Goal: Transaction & Acquisition: Purchase product/service

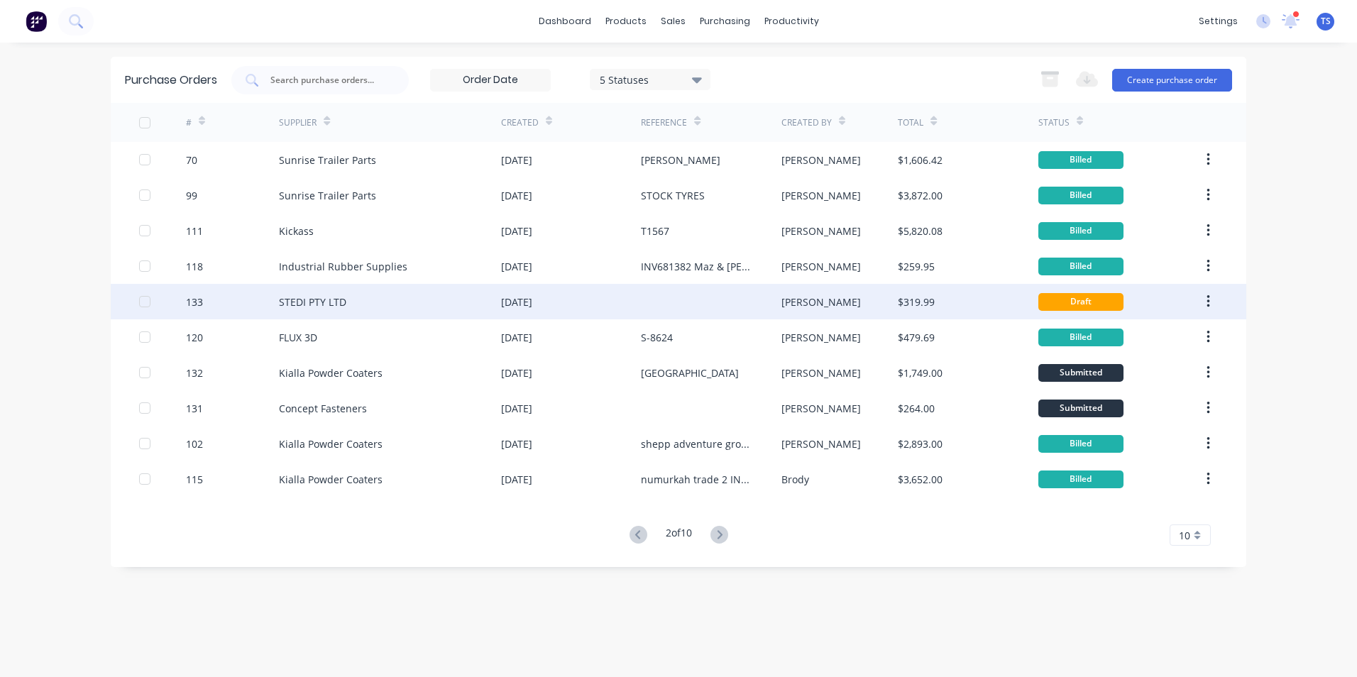
click at [341, 307] on div "STEDI PTY LTD" at bounding box center [312, 301] width 67 height 15
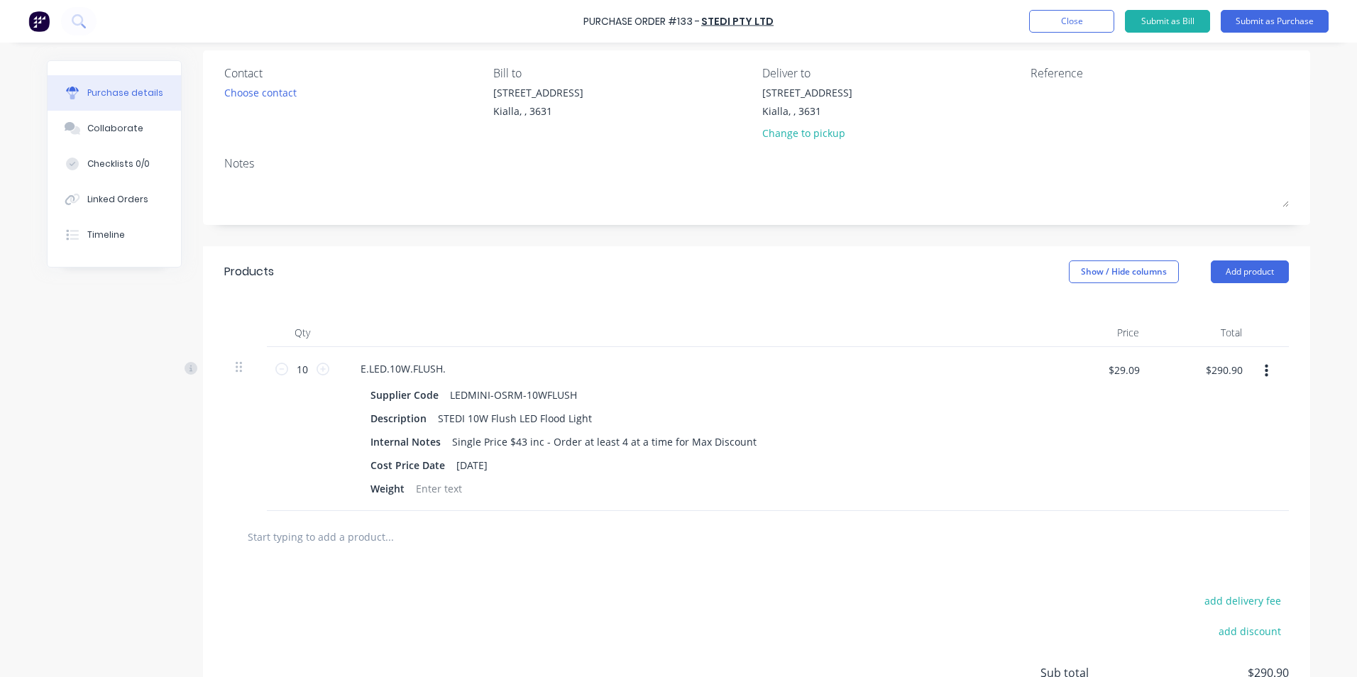
scroll to position [98, 0]
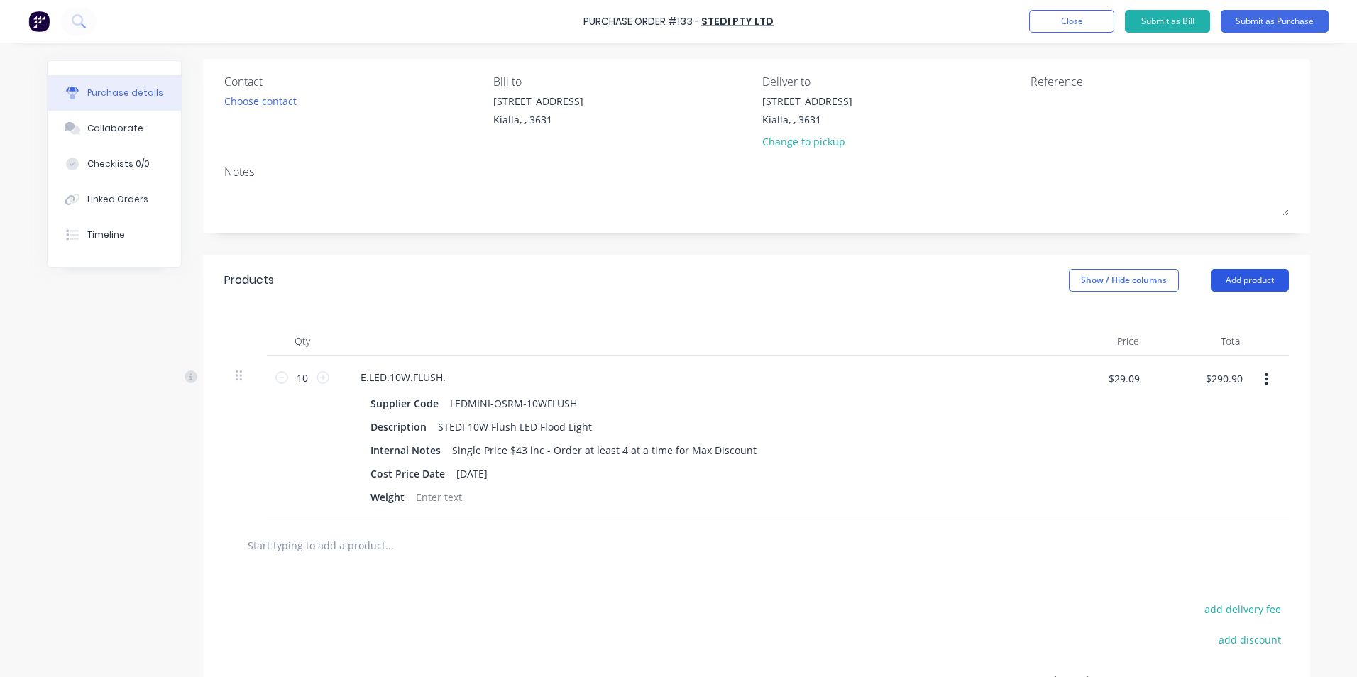
click at [1247, 277] on button "Add product" at bounding box center [1250, 280] width 78 height 23
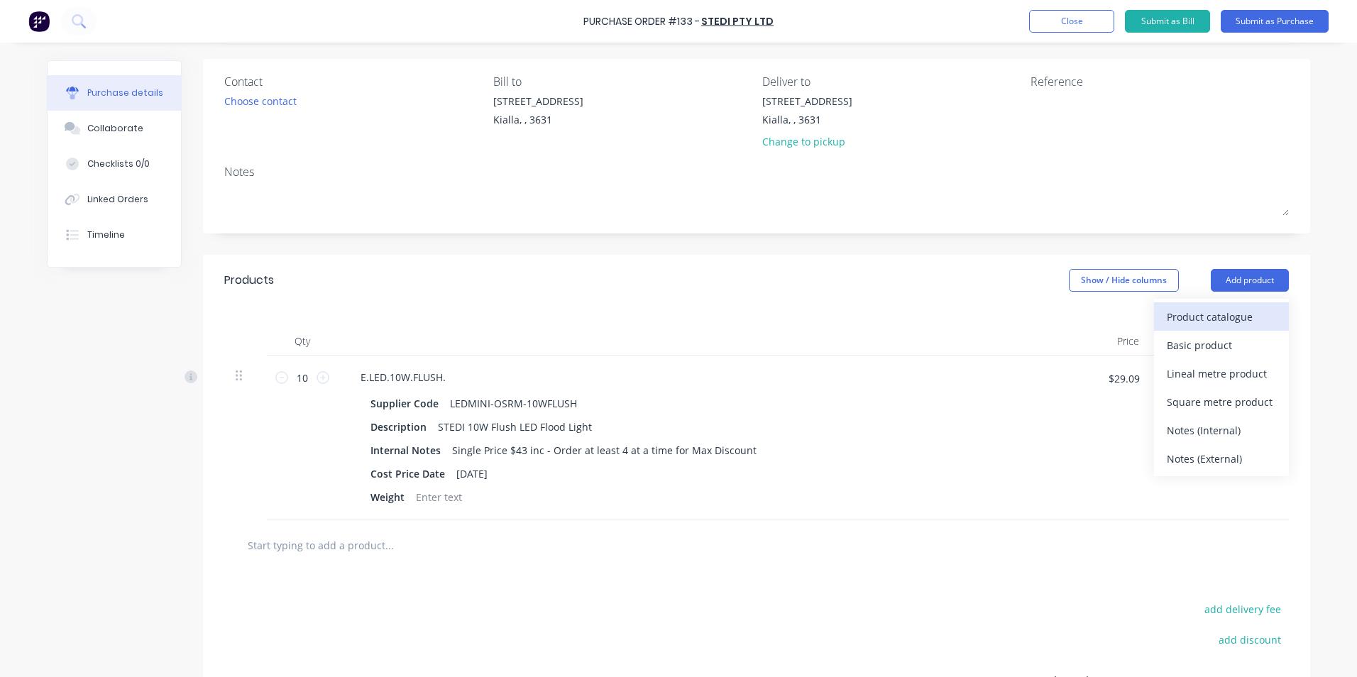
click at [1223, 316] on div "Product catalogue" at bounding box center [1221, 317] width 109 height 21
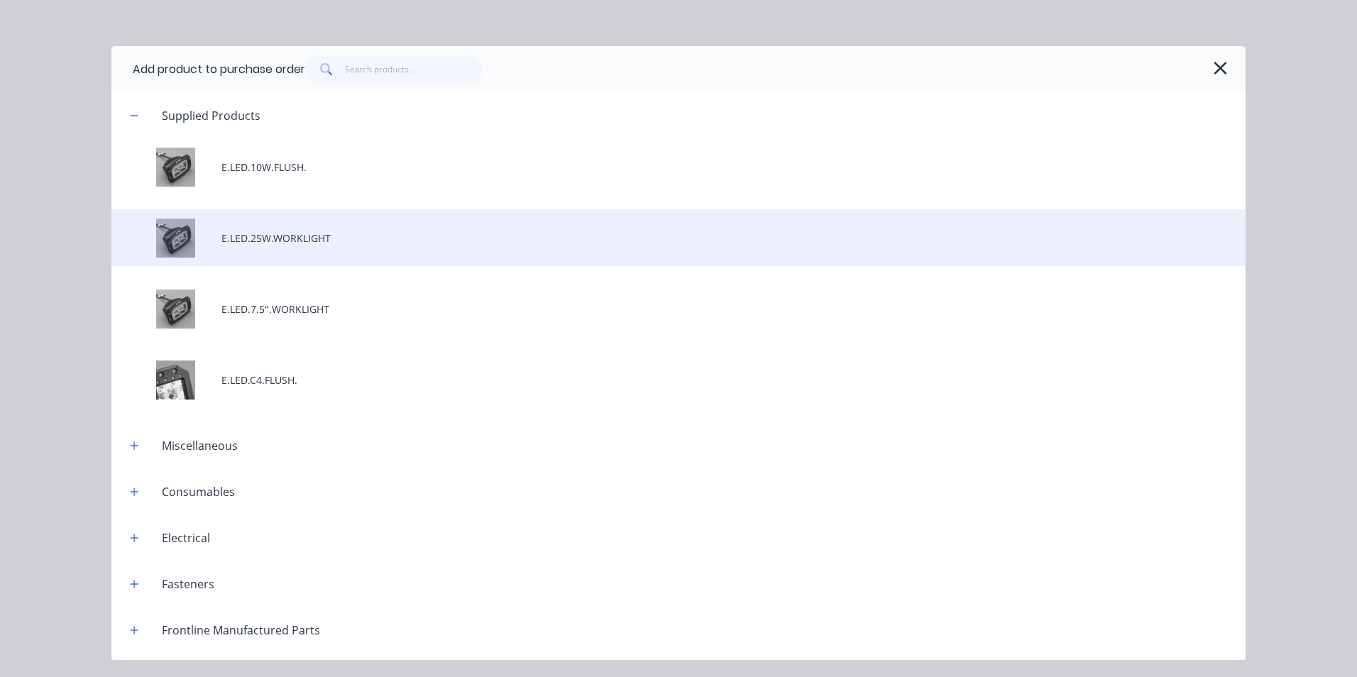
click at [324, 245] on div "E.LED.25W.WORKLIGHT" at bounding box center [678, 237] width 1134 height 57
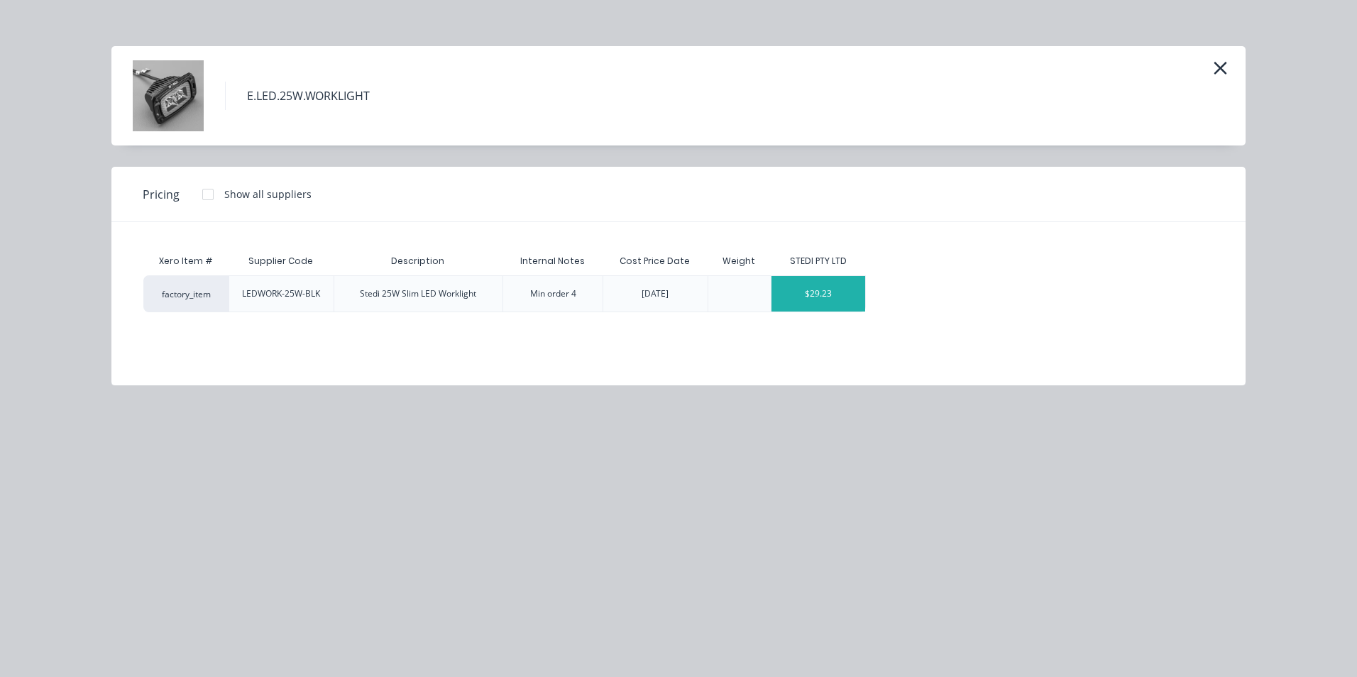
click at [798, 298] on div "$29.23" at bounding box center [818, 293] width 94 height 35
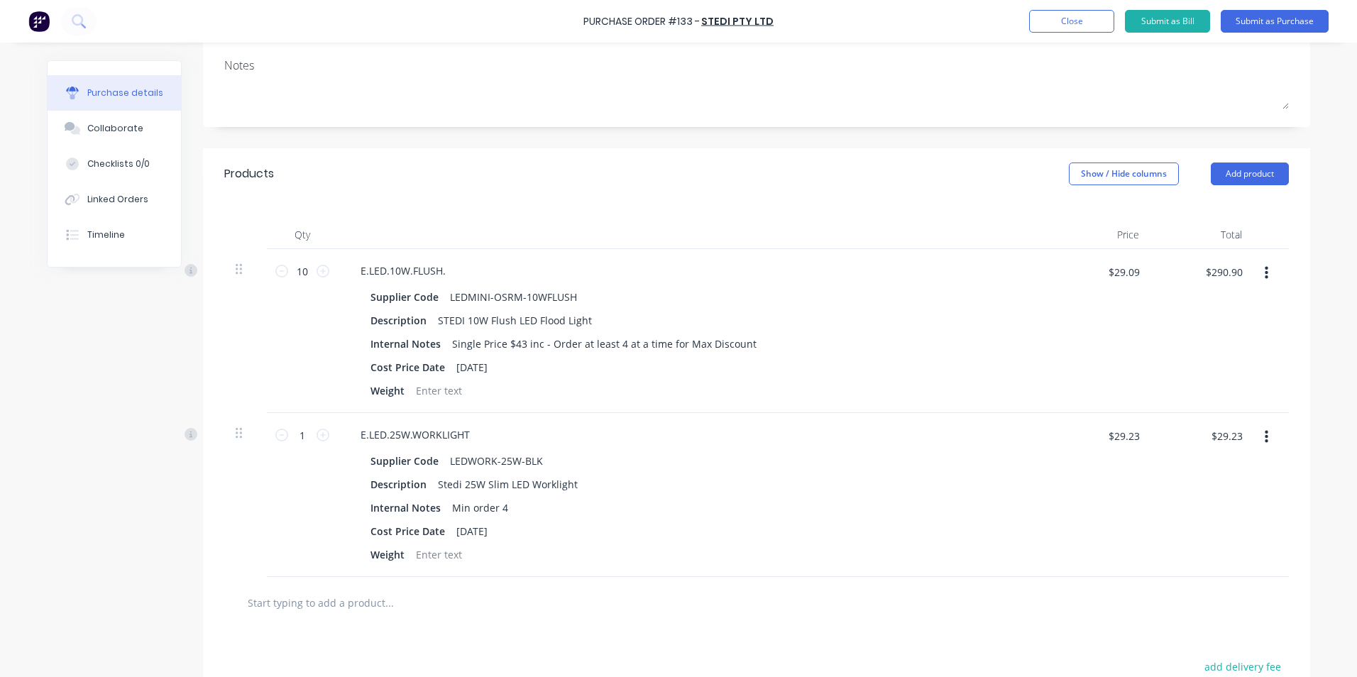
scroll to position [240, 0]
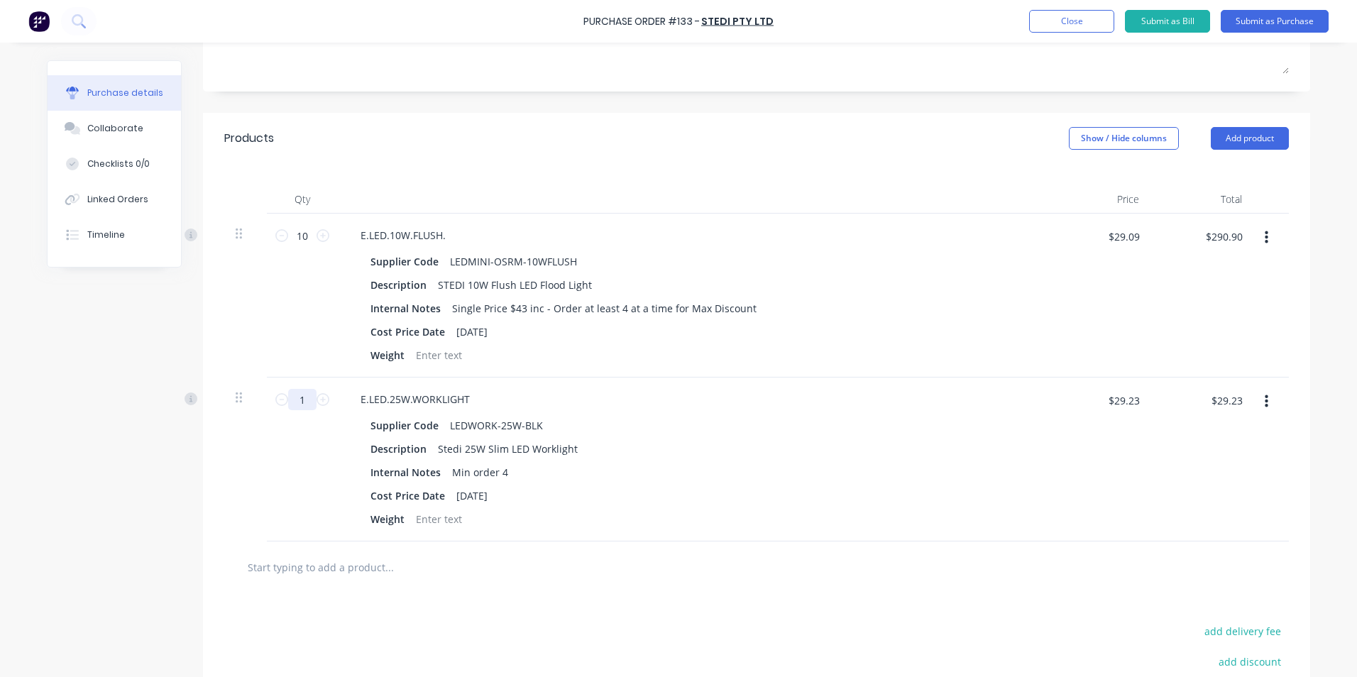
drag, startPoint x: 302, startPoint y: 399, endPoint x: 285, endPoint y: 402, distance: 17.4
click at [288, 402] on input "1" at bounding box center [302, 399] width 28 height 21
type input "4"
type input "$116.92"
type input "4"
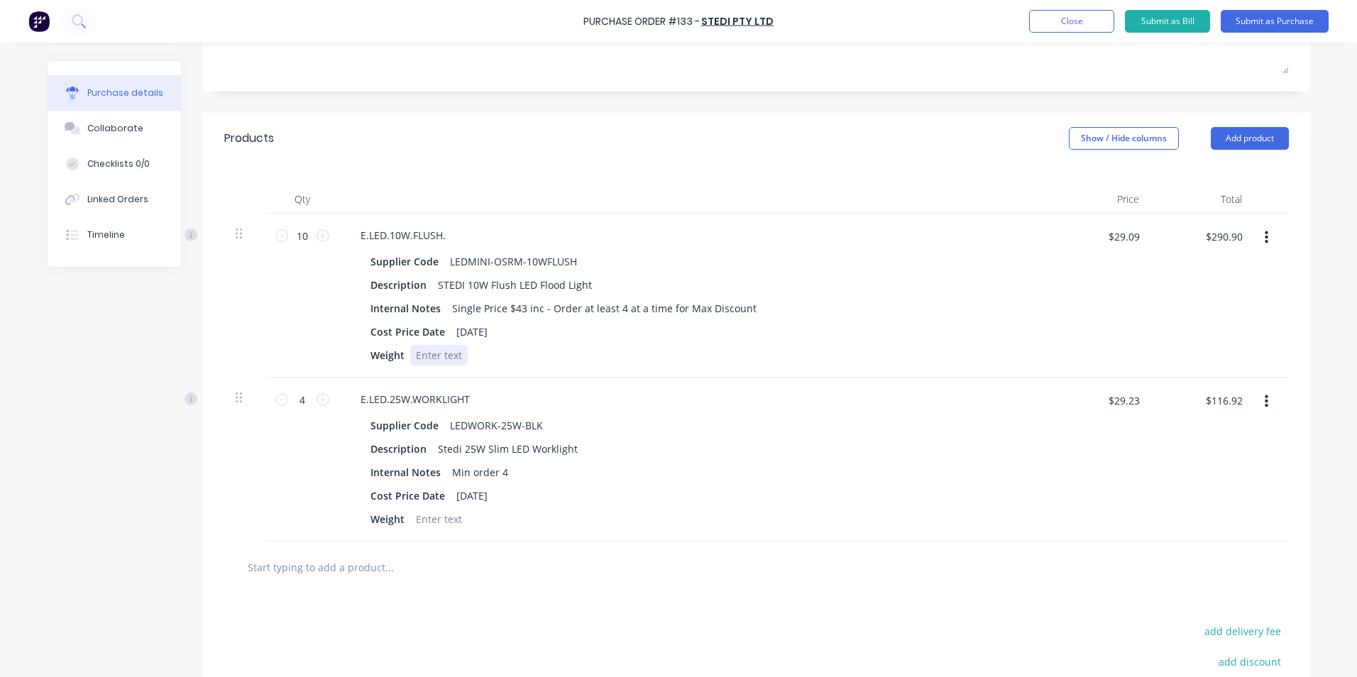
click at [776, 343] on div "Supplier Code LEDMINI-OSRM-10WFLUSH Description STEDI 10W Flush LED Flood Light…" at bounding box center [692, 308] width 687 height 114
click at [792, 437] on div "Supplier Code LEDWORK-25W-BLK Description Stedi 25W Slim LED Worklight Internal…" at bounding box center [692, 472] width 687 height 114
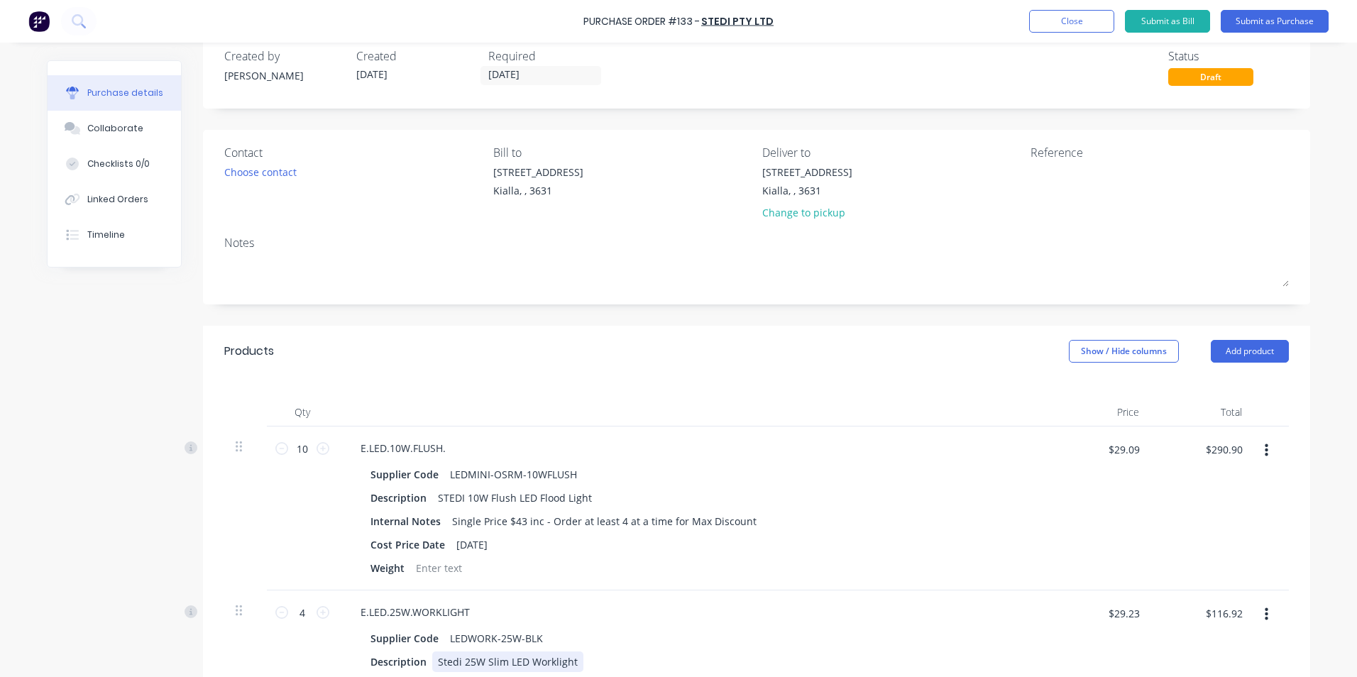
scroll to position [0, 0]
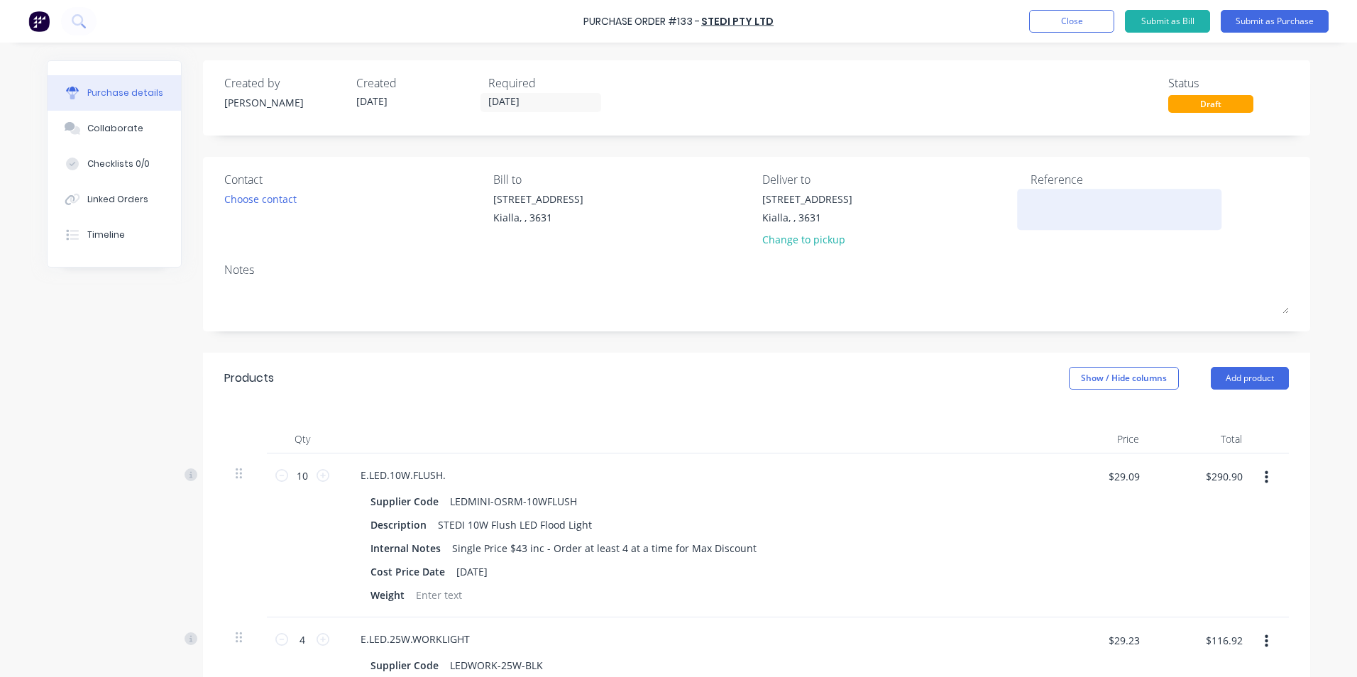
click at [1033, 202] on textarea at bounding box center [1118, 208] width 177 height 32
type textarea "STOCK"
type textarea "x"
type textarea "STOCK"
click at [1260, 22] on button "Submit as Purchase" at bounding box center [1275, 21] width 108 height 23
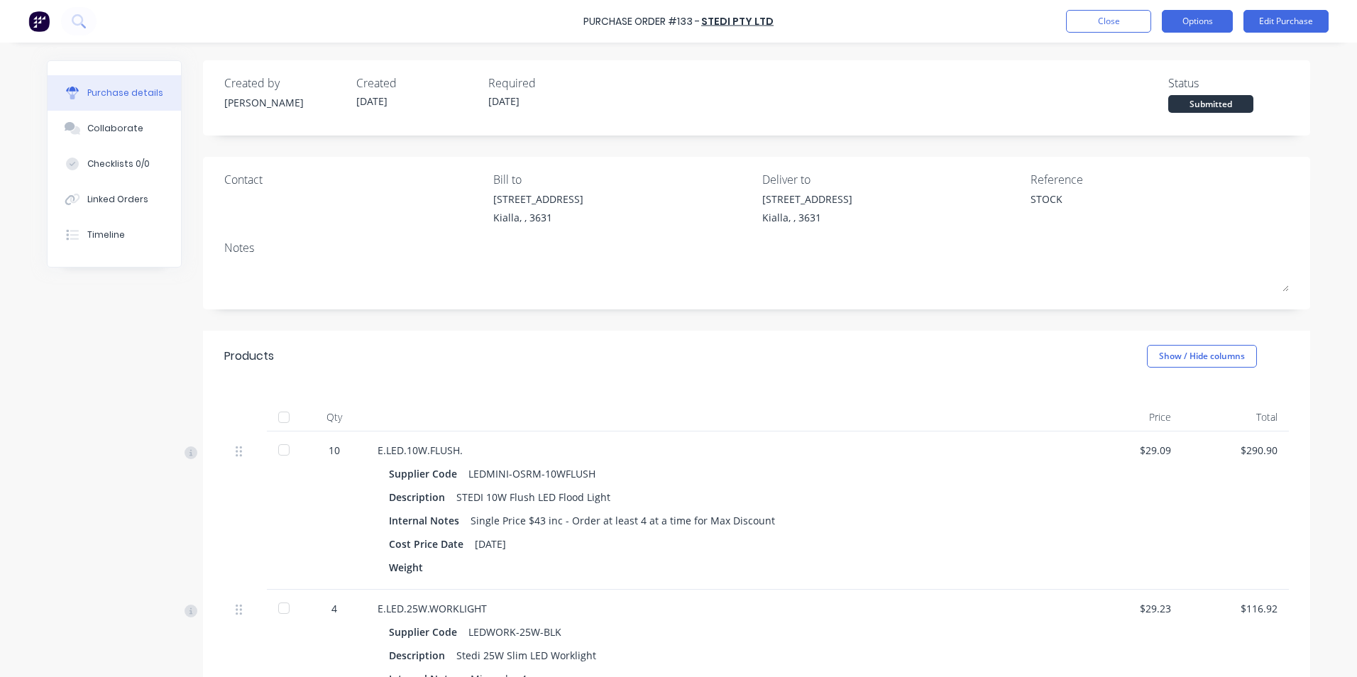
click at [1200, 26] on button "Options" at bounding box center [1197, 21] width 71 height 23
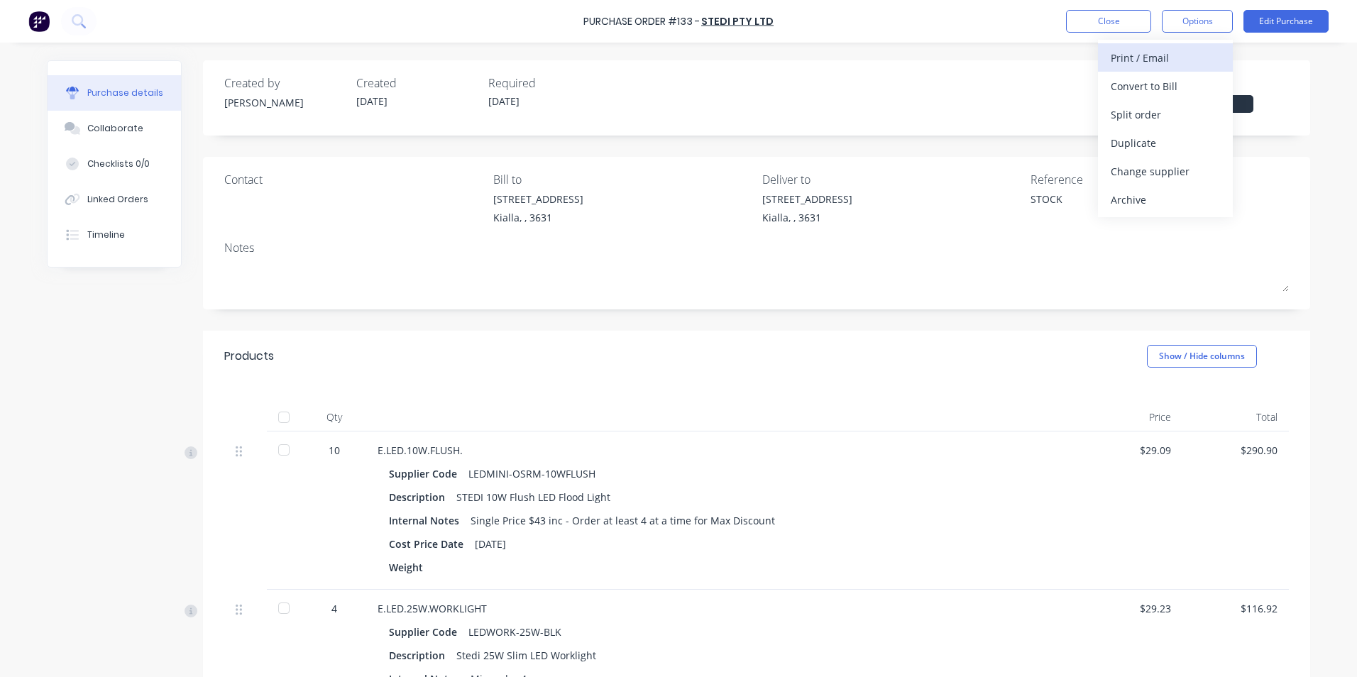
click at [1189, 60] on div "Print / Email" at bounding box center [1165, 58] width 109 height 21
click at [1146, 85] on div "With pricing" at bounding box center [1165, 86] width 109 height 21
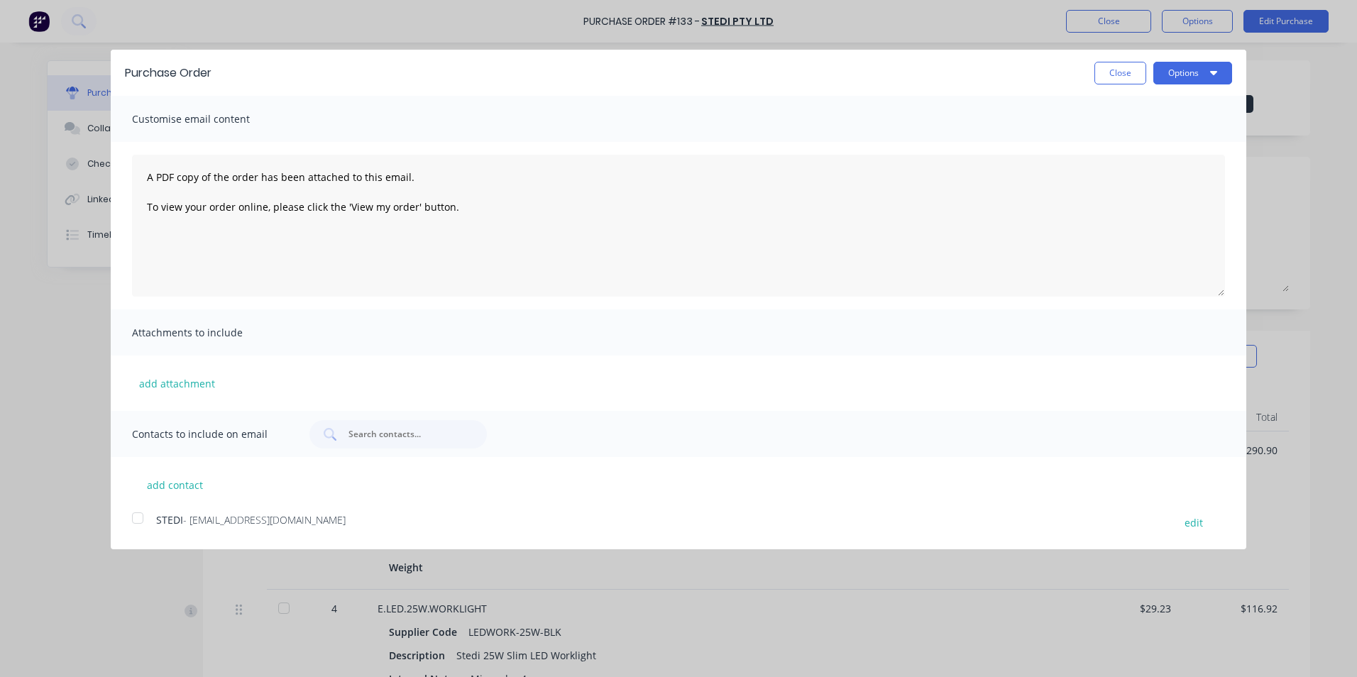
click at [137, 519] on div at bounding box center [137, 518] width 28 height 28
click at [1213, 70] on icon "button" at bounding box center [1213, 72] width 7 height 11
click at [1150, 136] on div "Email" at bounding box center [1164, 137] width 109 height 21
type textarea "x"
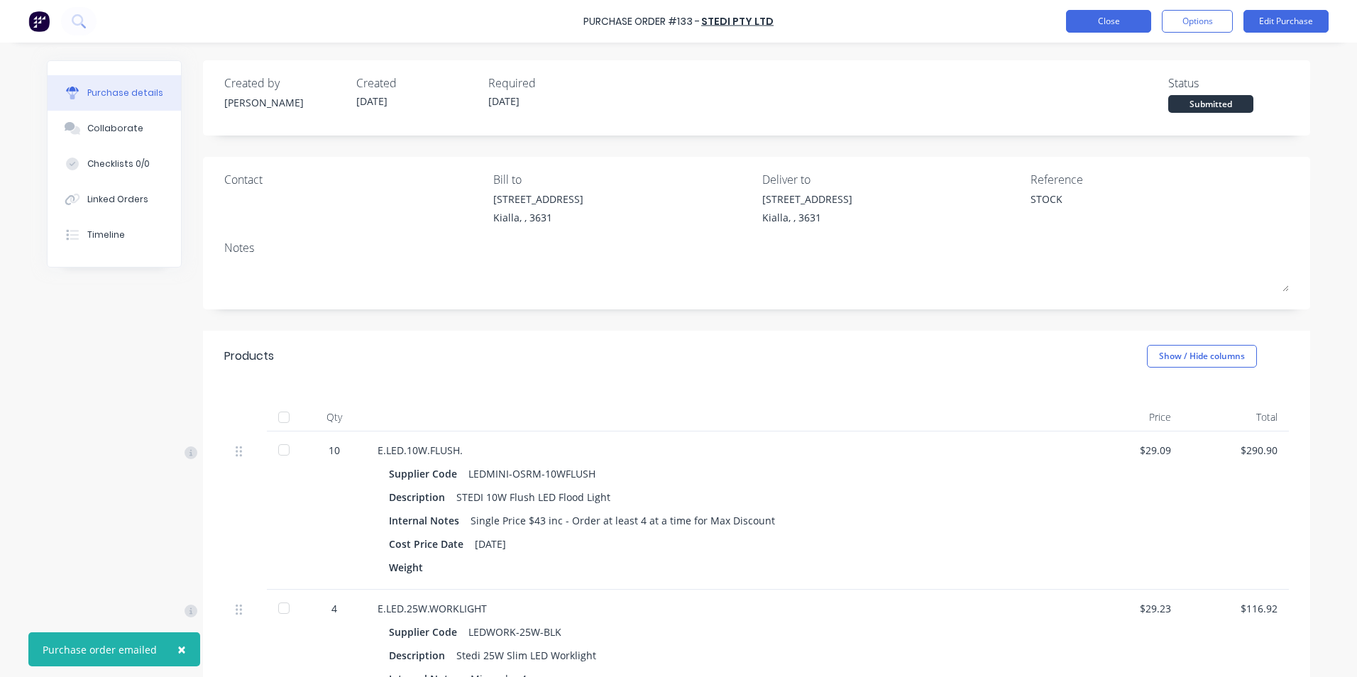
click at [1117, 22] on button "Close" at bounding box center [1108, 21] width 85 height 23
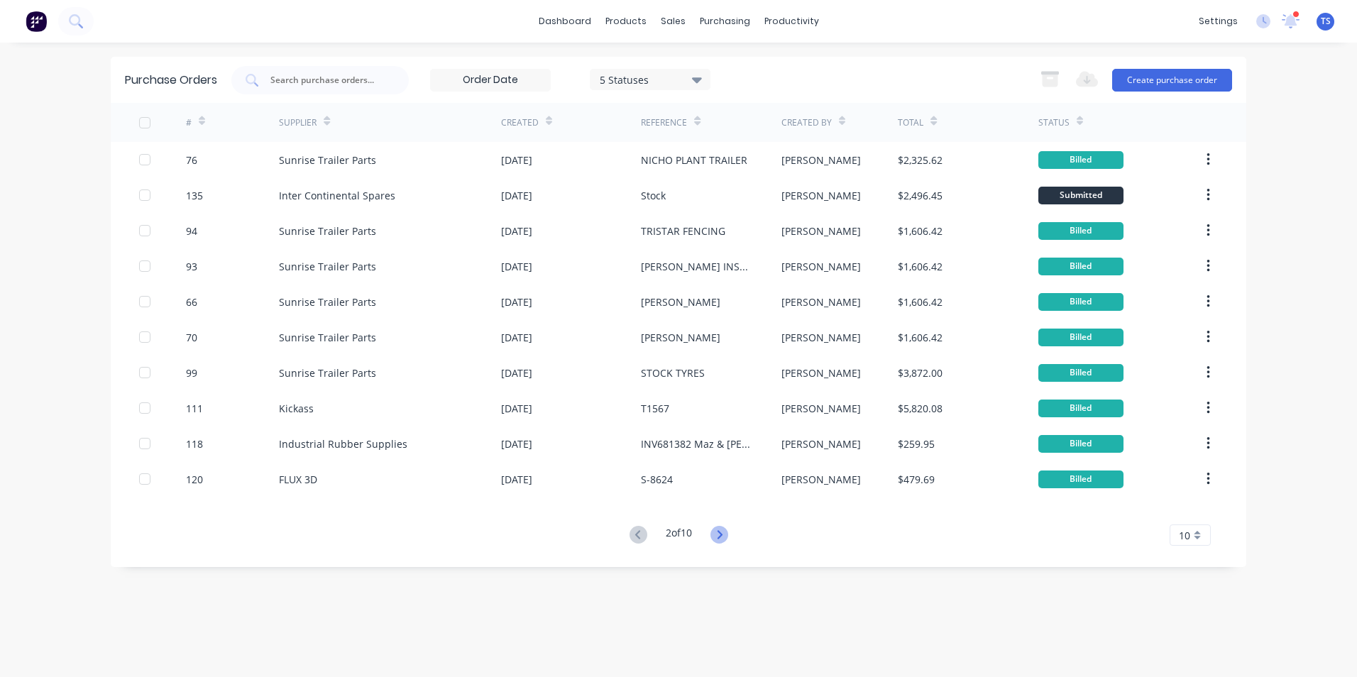
click at [720, 537] on icon at bounding box center [719, 535] width 18 height 18
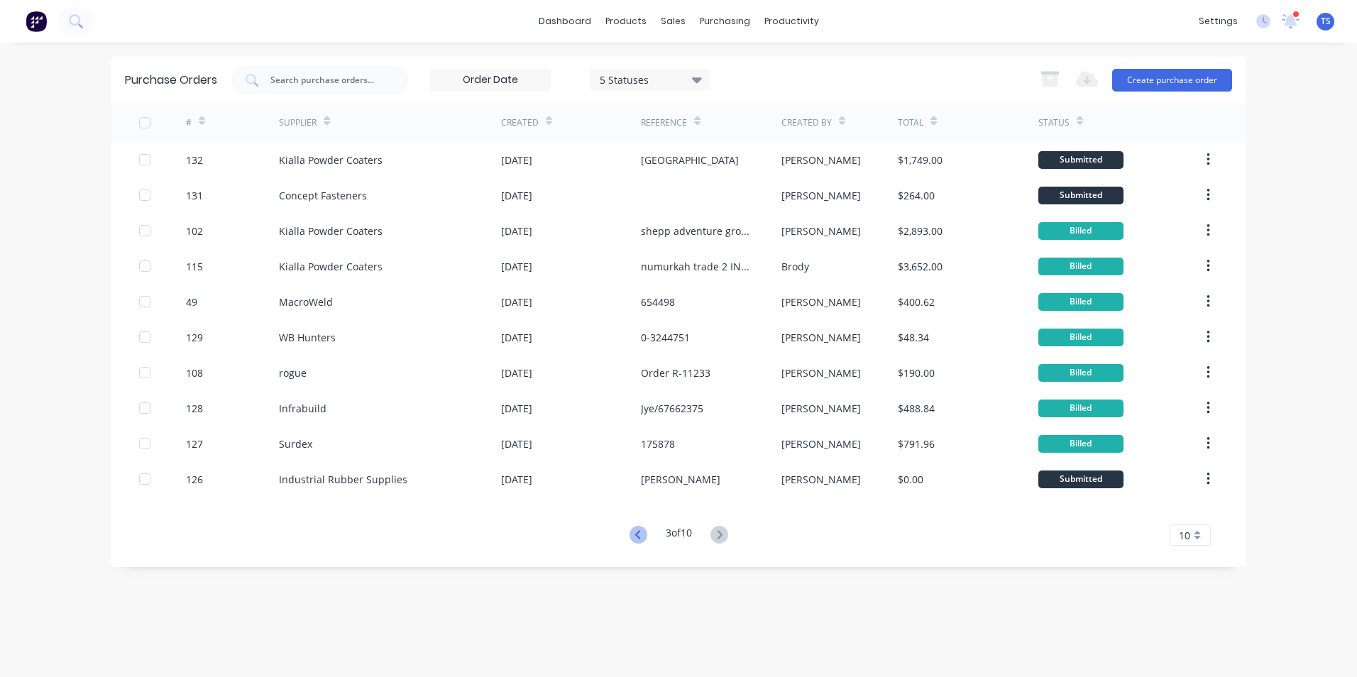
click at [633, 532] on icon at bounding box center [638, 535] width 18 height 18
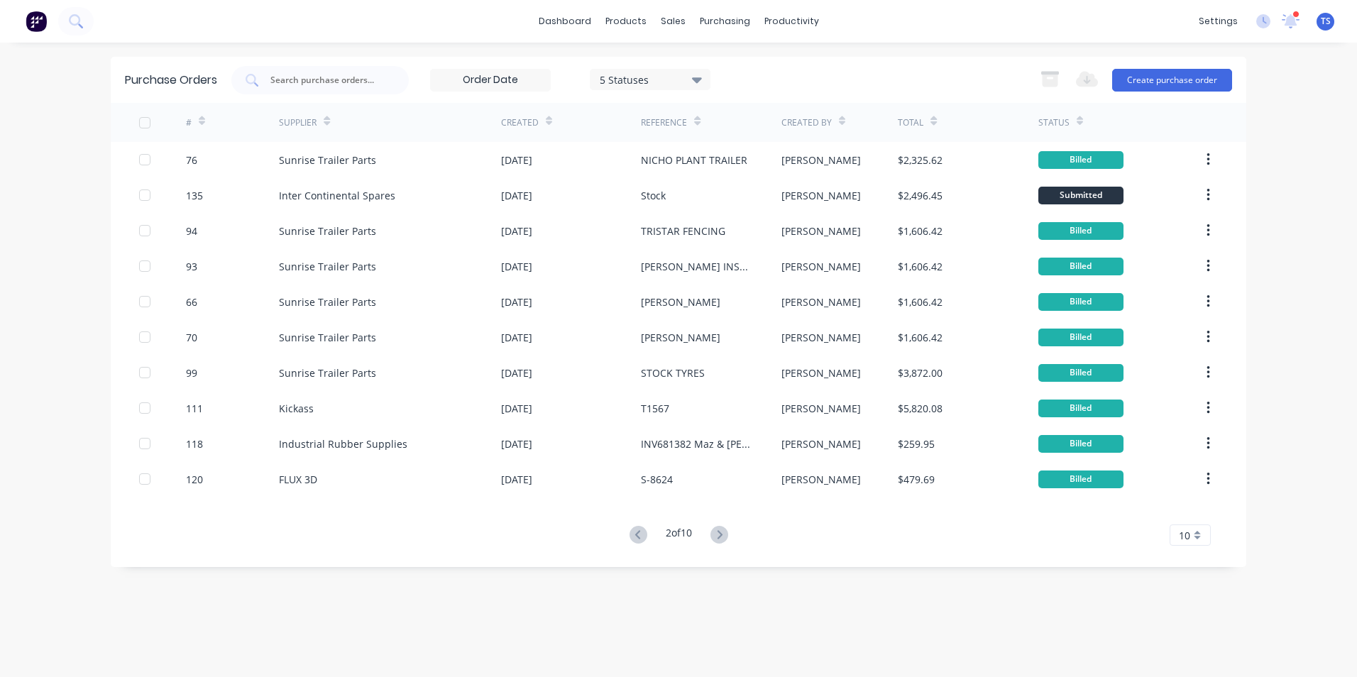
click at [633, 532] on icon at bounding box center [638, 535] width 18 height 18
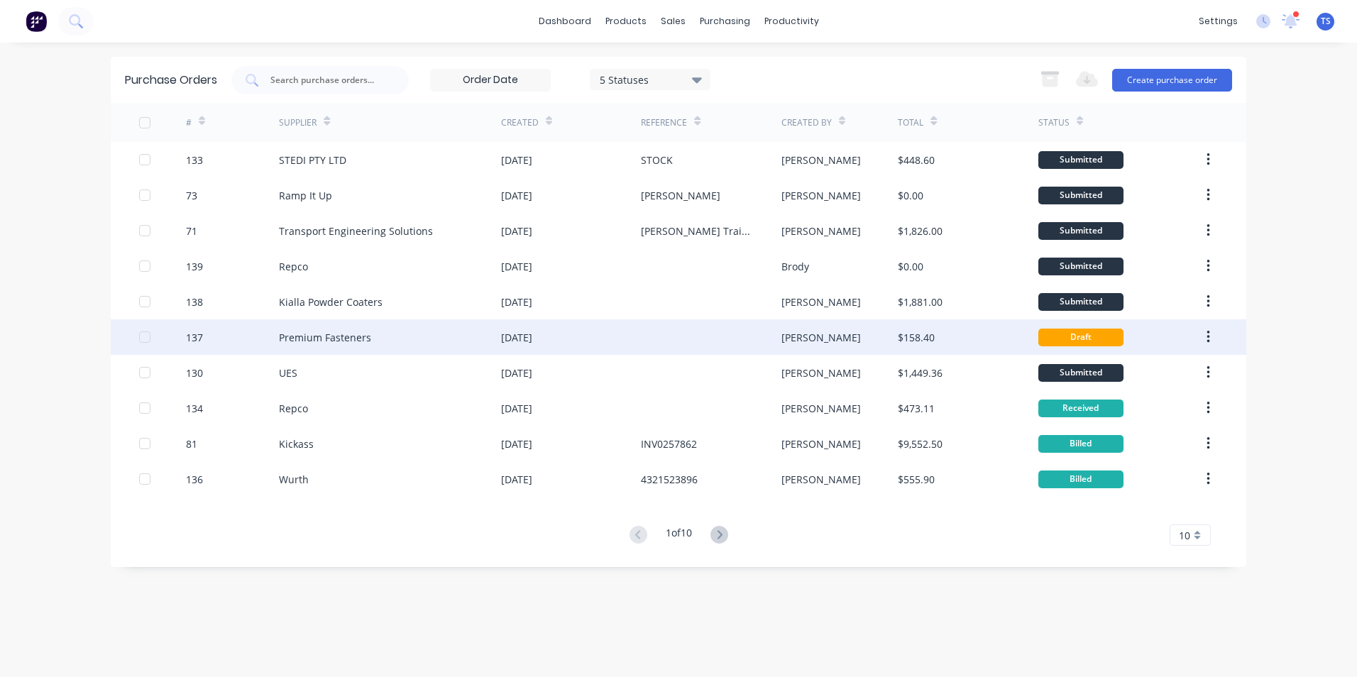
click at [365, 336] on div "Premium Fasteners" at bounding box center [325, 337] width 92 height 15
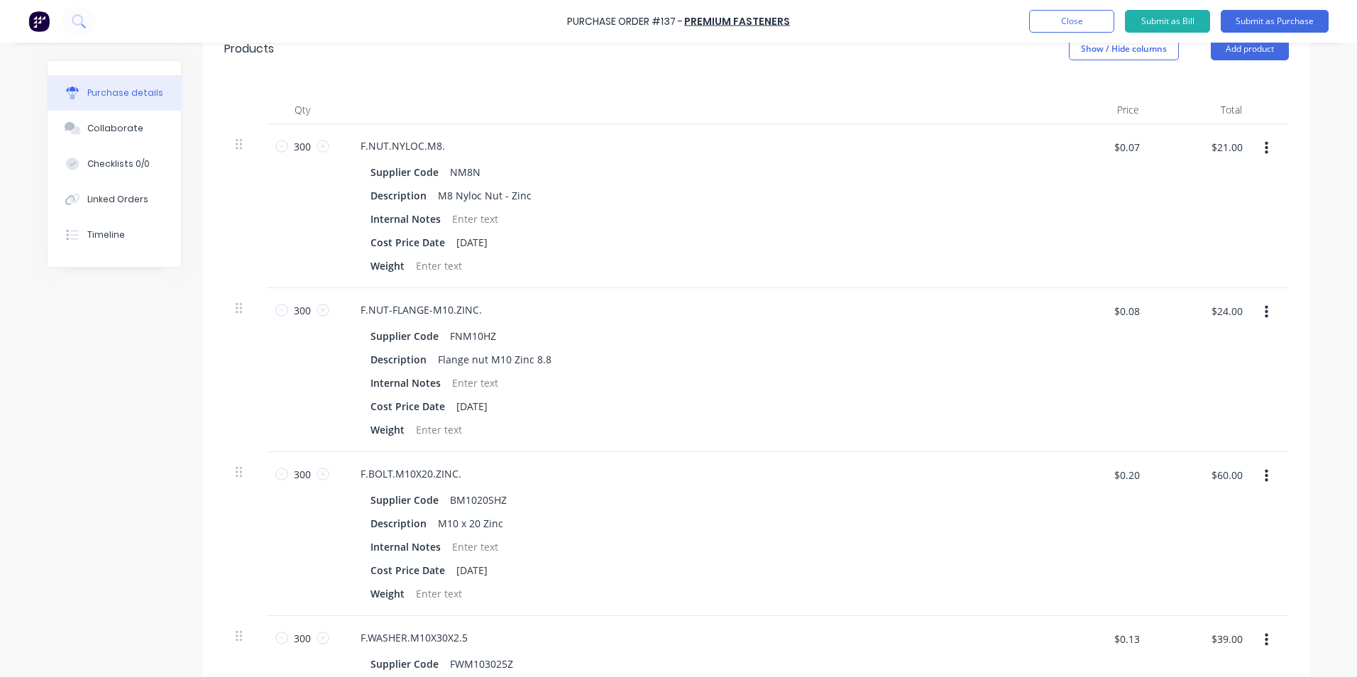
scroll to position [284, 0]
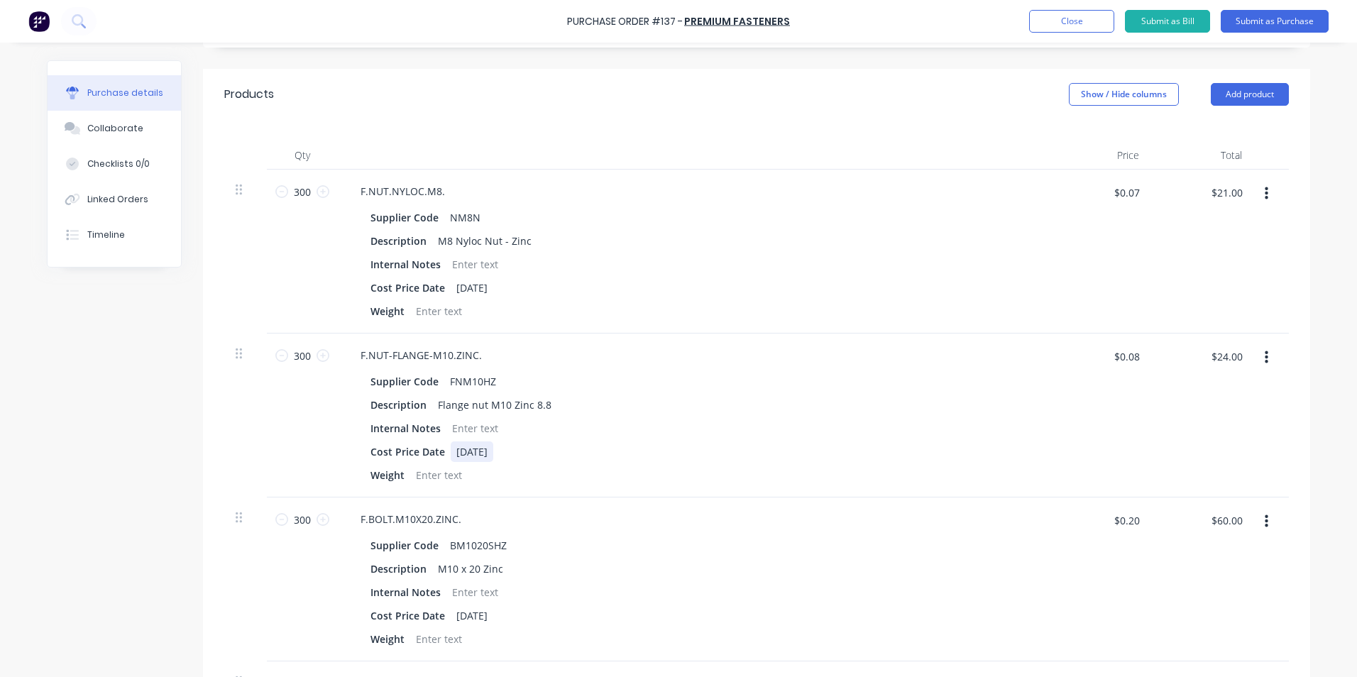
drag, startPoint x: 740, startPoint y: 444, endPoint x: 742, endPoint y: 455, distance: 10.7
click at [742, 455] on div "Supplier Code FNM10HZ Description Flange nut M10 Zinc 8.8 Internal Notes Cost P…" at bounding box center [692, 428] width 687 height 114
click at [1228, 94] on button "Add product" at bounding box center [1250, 94] width 78 height 23
click at [1206, 132] on div "Product catalogue" at bounding box center [1221, 131] width 109 height 21
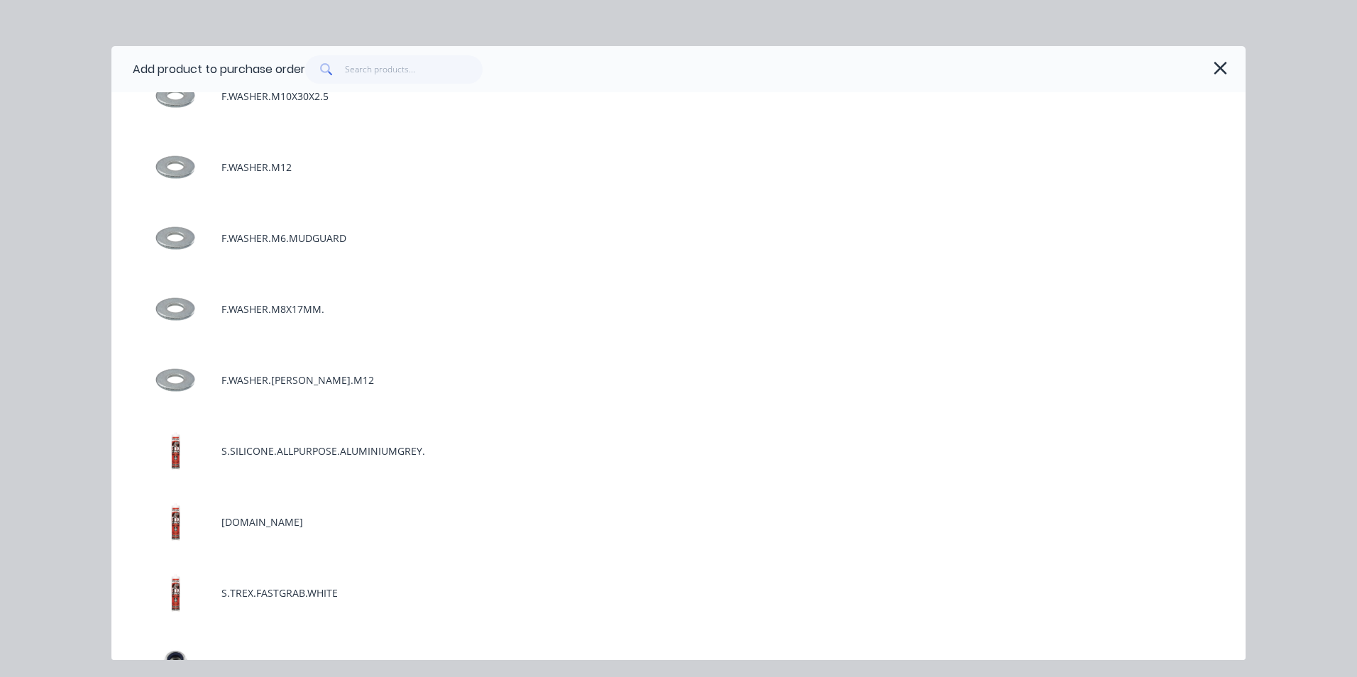
scroll to position [4967, 0]
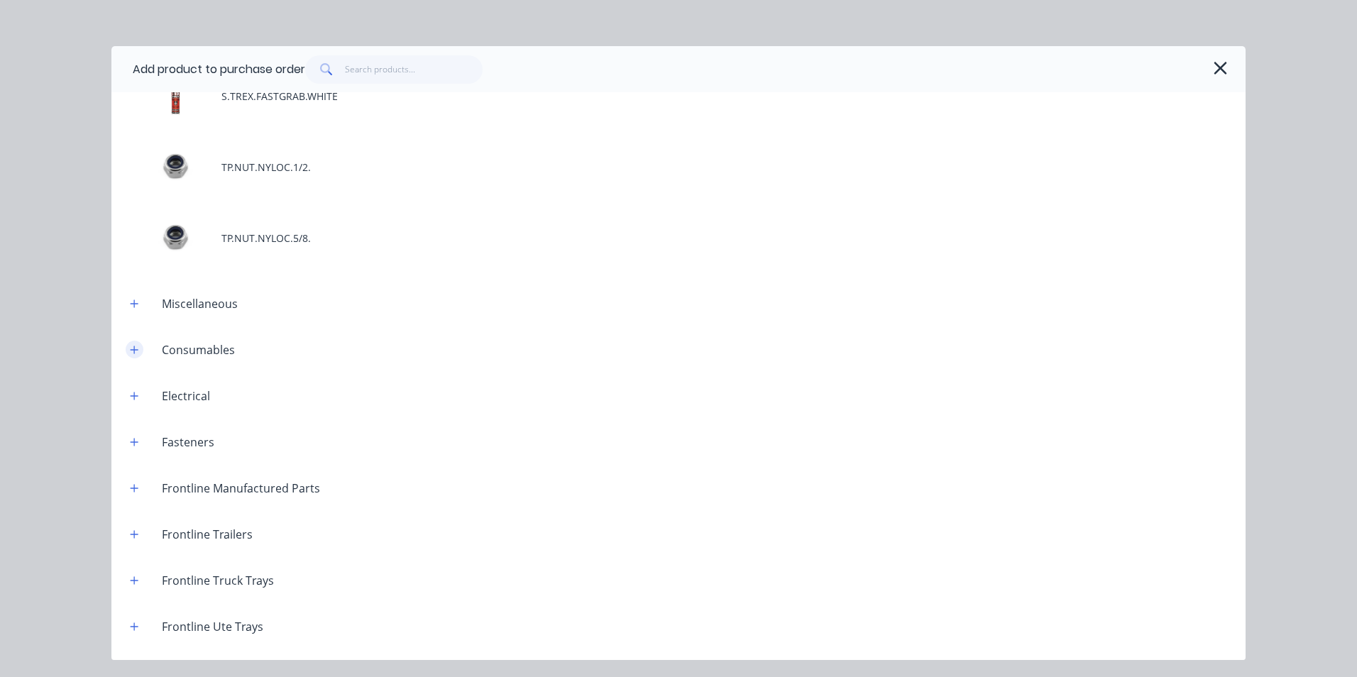
click at [133, 346] on icon "button" at bounding box center [134, 350] width 9 height 10
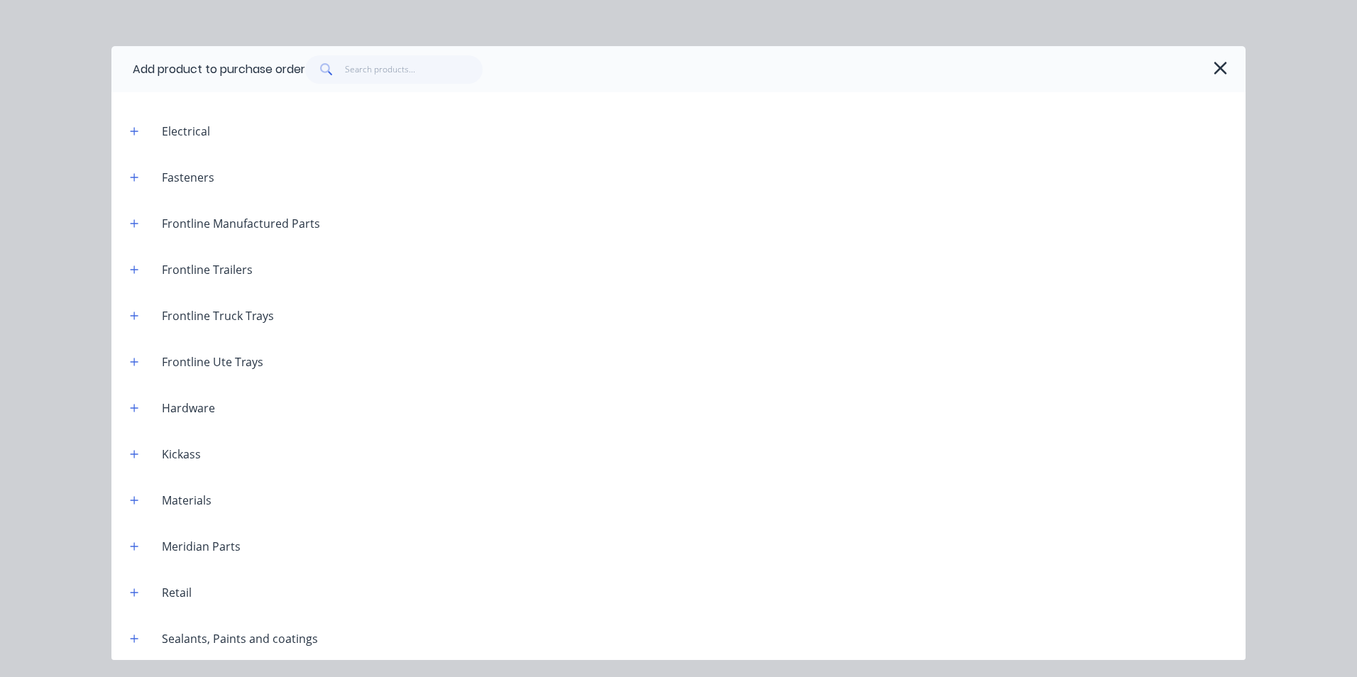
scroll to position [7806, 0]
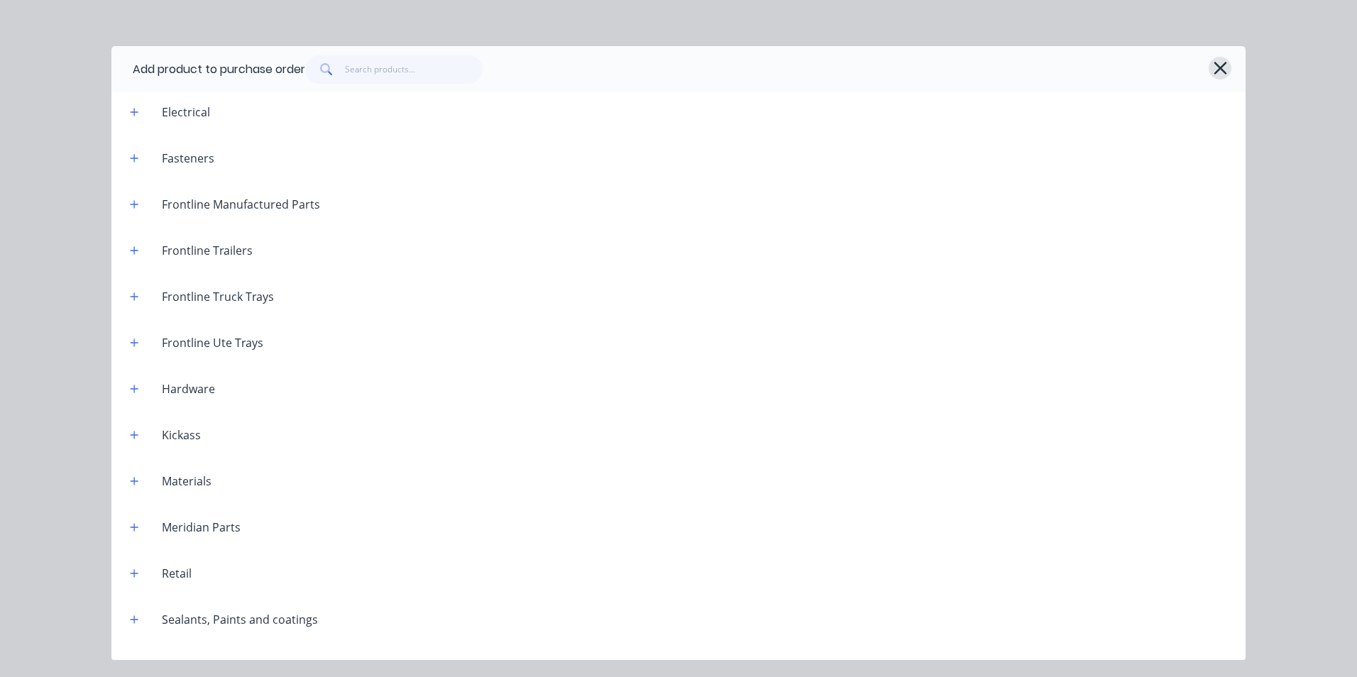
click at [1213, 72] on icon "button" at bounding box center [1220, 68] width 15 height 20
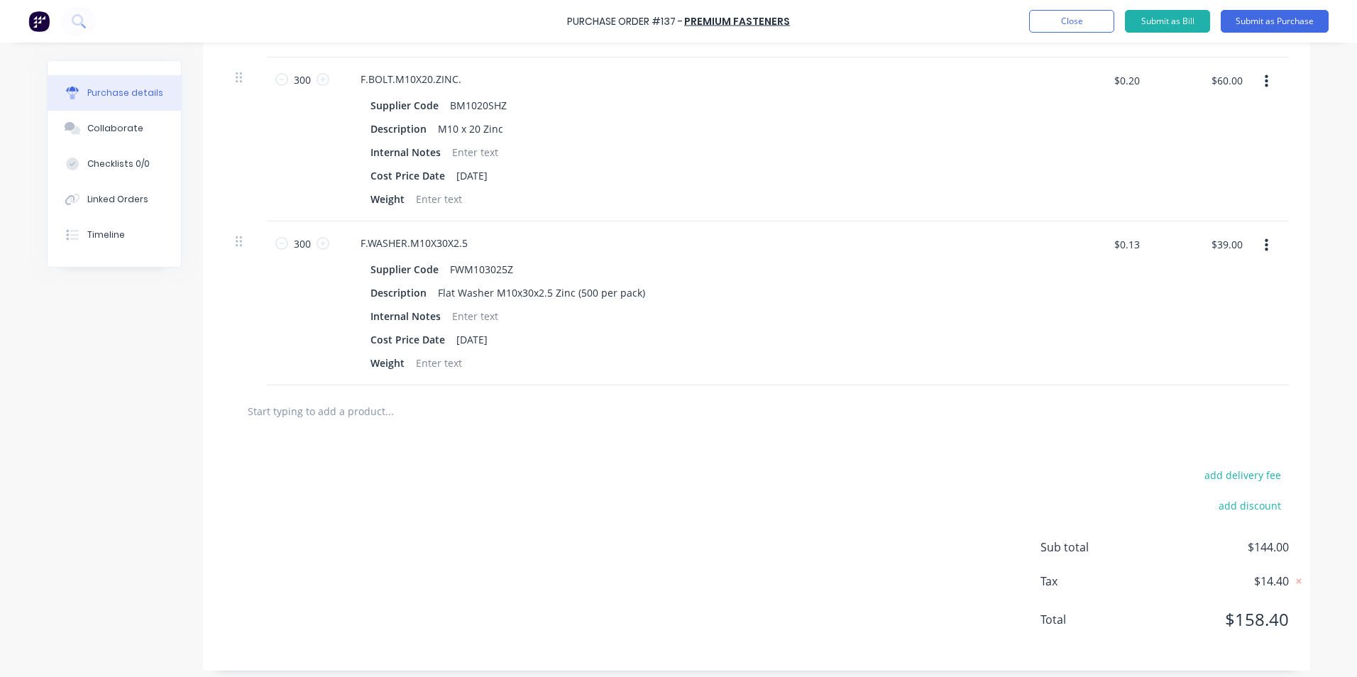
scroll to position [732, 0]
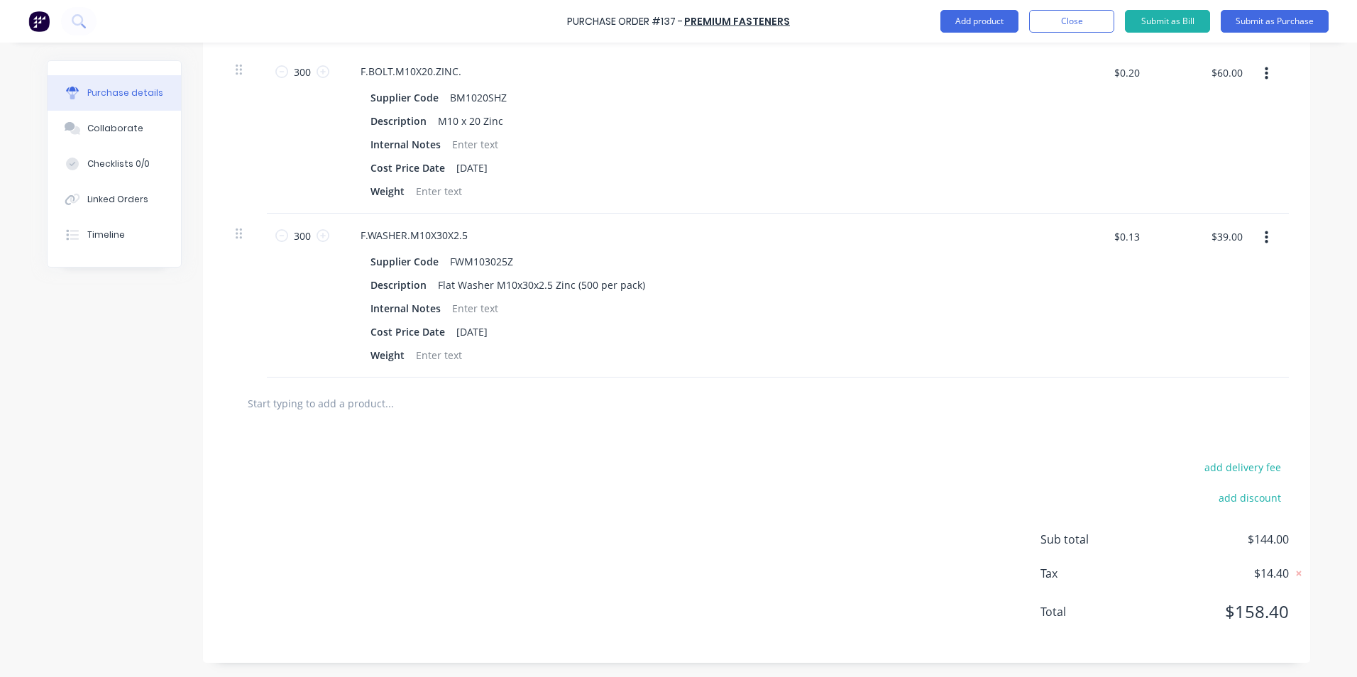
click at [309, 399] on input "text" at bounding box center [389, 403] width 284 height 28
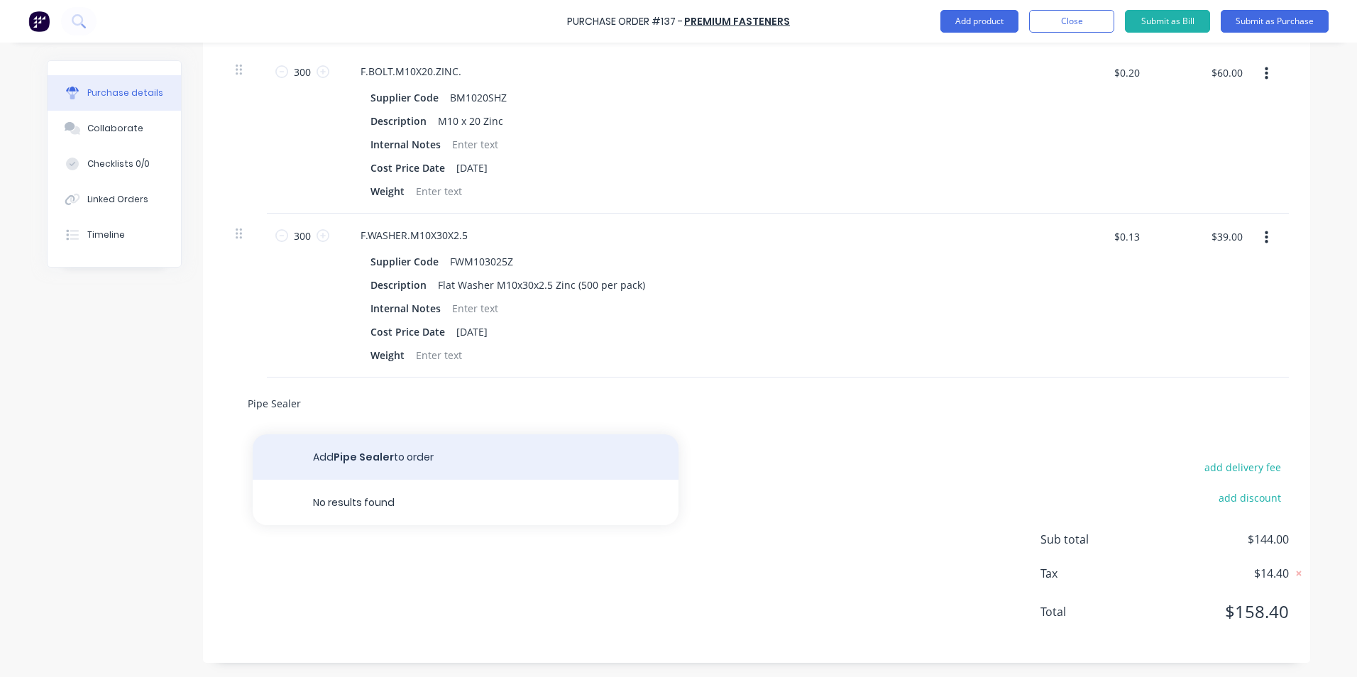
type input "Pipe Sealer"
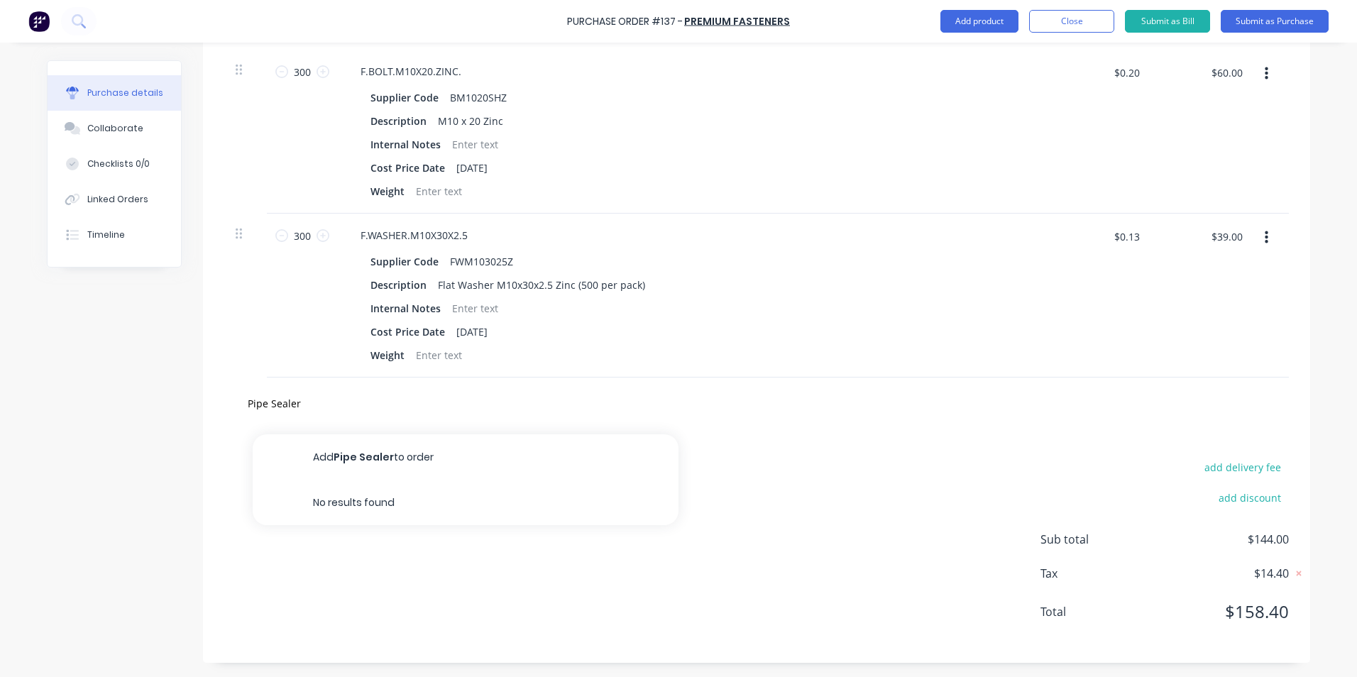
click at [378, 458] on button "Add Pipe Sealer to order" at bounding box center [466, 456] width 426 height 45
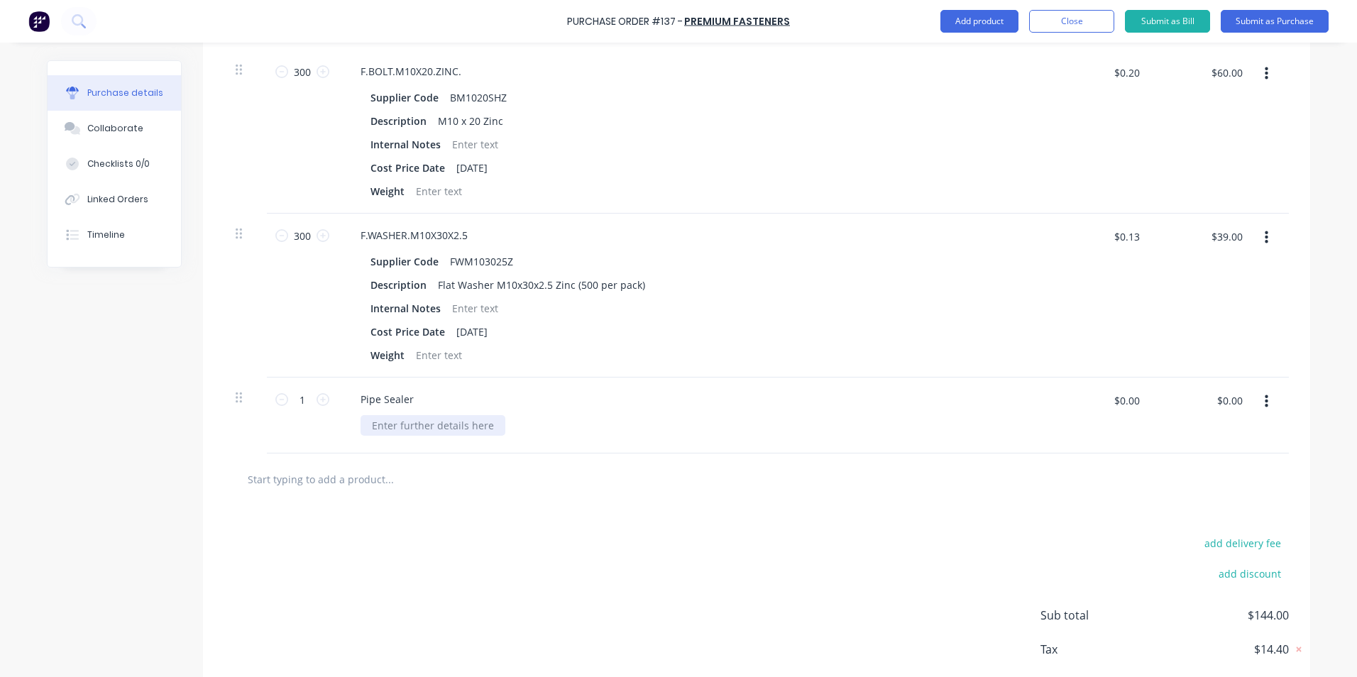
click at [368, 427] on div at bounding box center [432, 425] width 145 height 21
click at [294, 478] on input "text" at bounding box center [389, 479] width 284 height 28
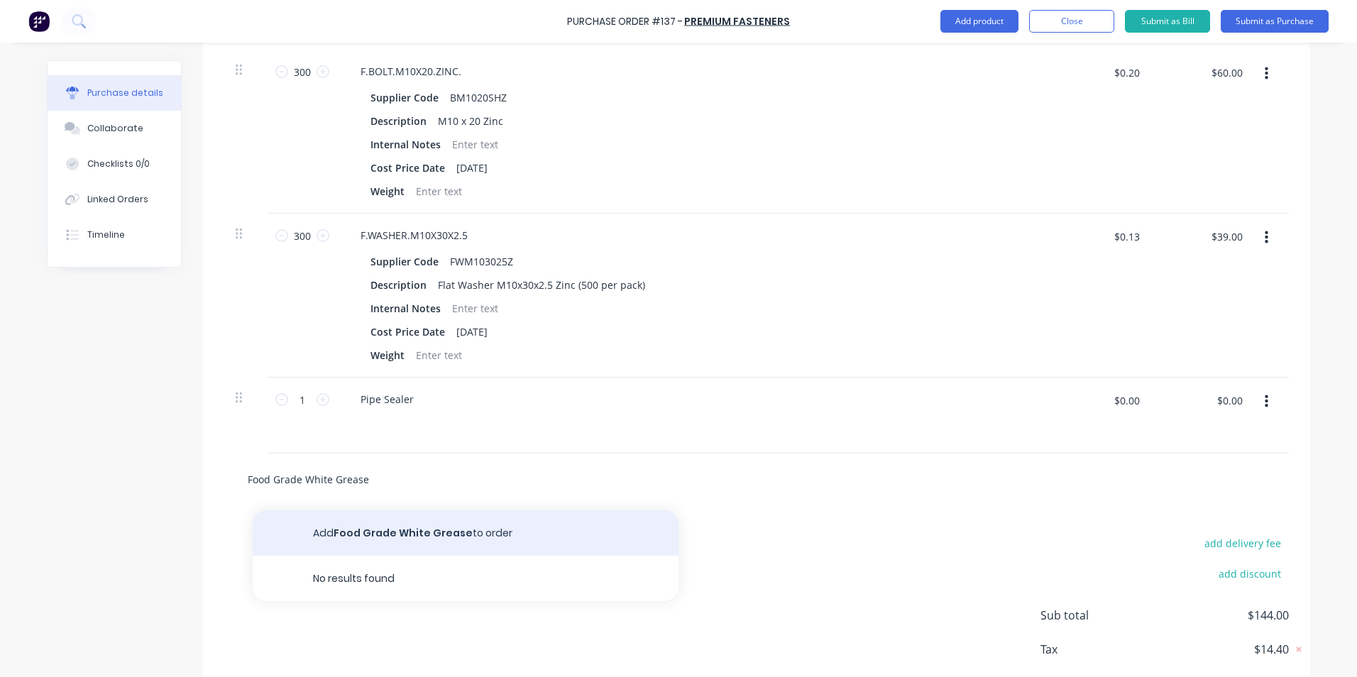
type input "Food Grade White Grease"
click at [435, 531] on button "Add Food Grade White Grease to order" at bounding box center [466, 532] width 426 height 45
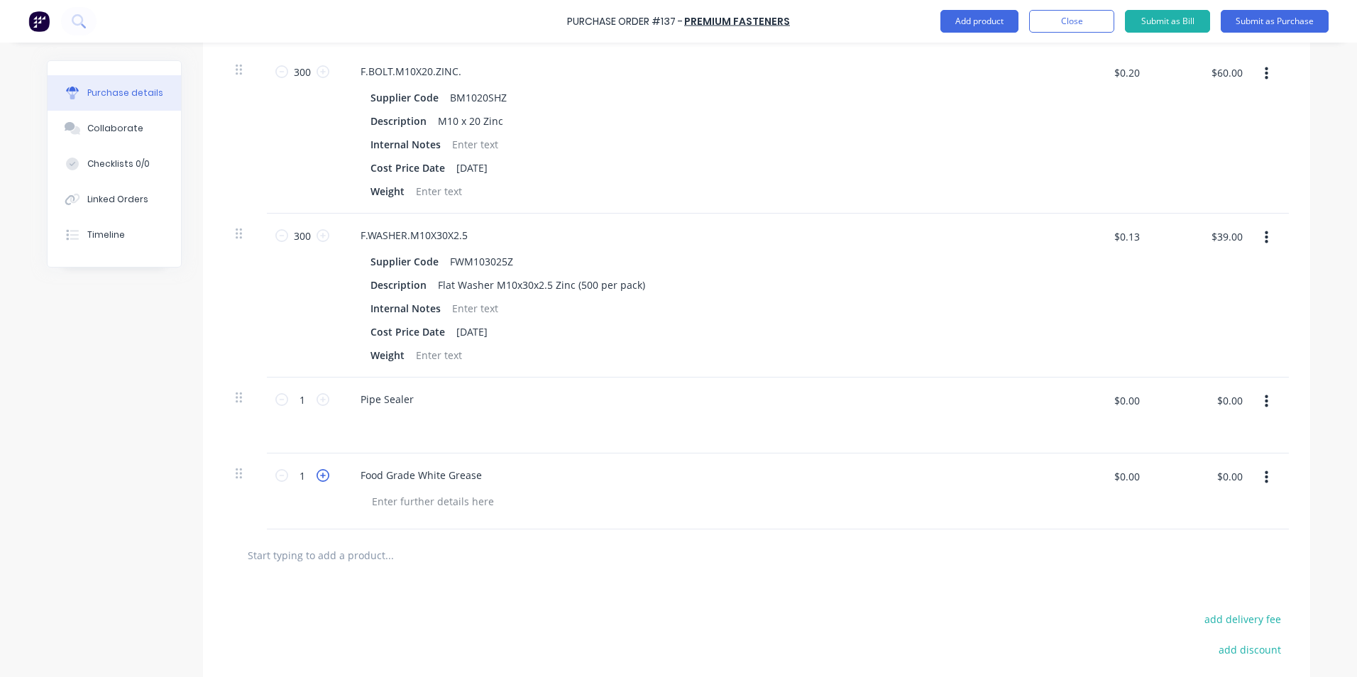
click at [317, 474] on icon at bounding box center [322, 475] width 13 height 13
type input "2"
click at [368, 425] on div at bounding box center [371, 425] width 23 height 21
click at [410, 400] on div "Pipe Sealer" at bounding box center [387, 399] width 76 height 21
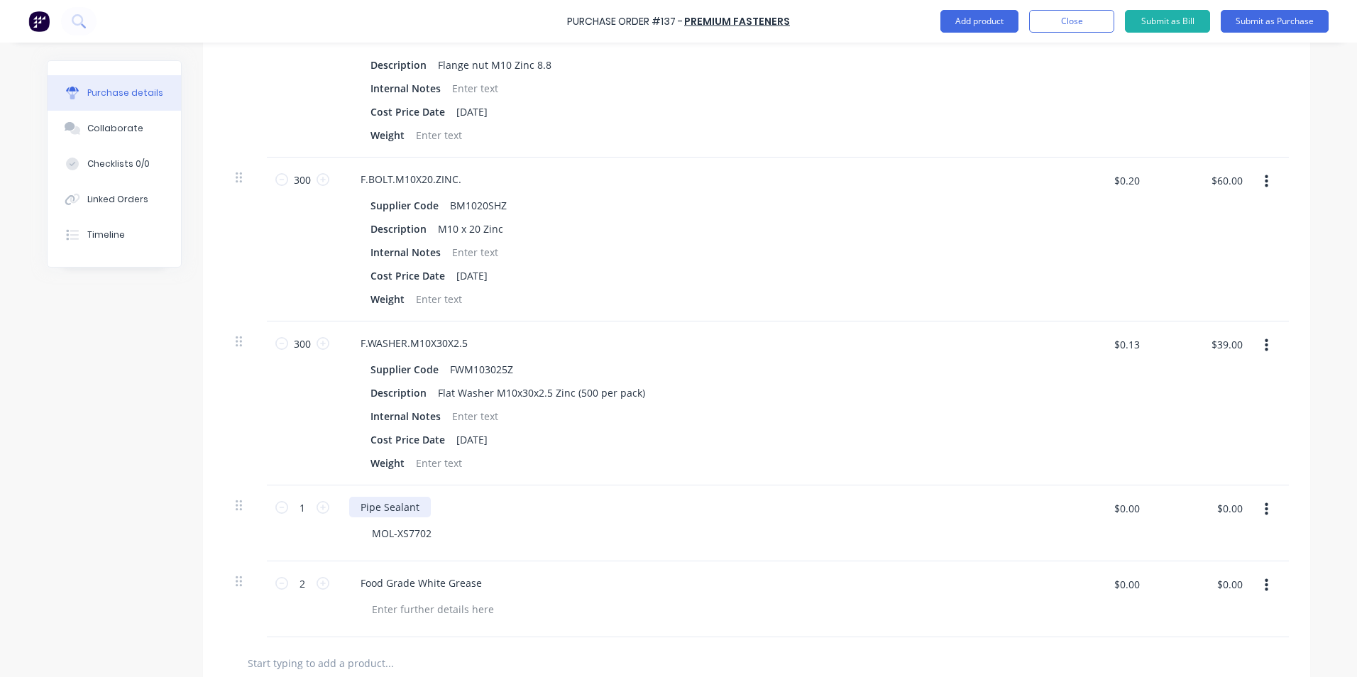
scroll to position [600, 0]
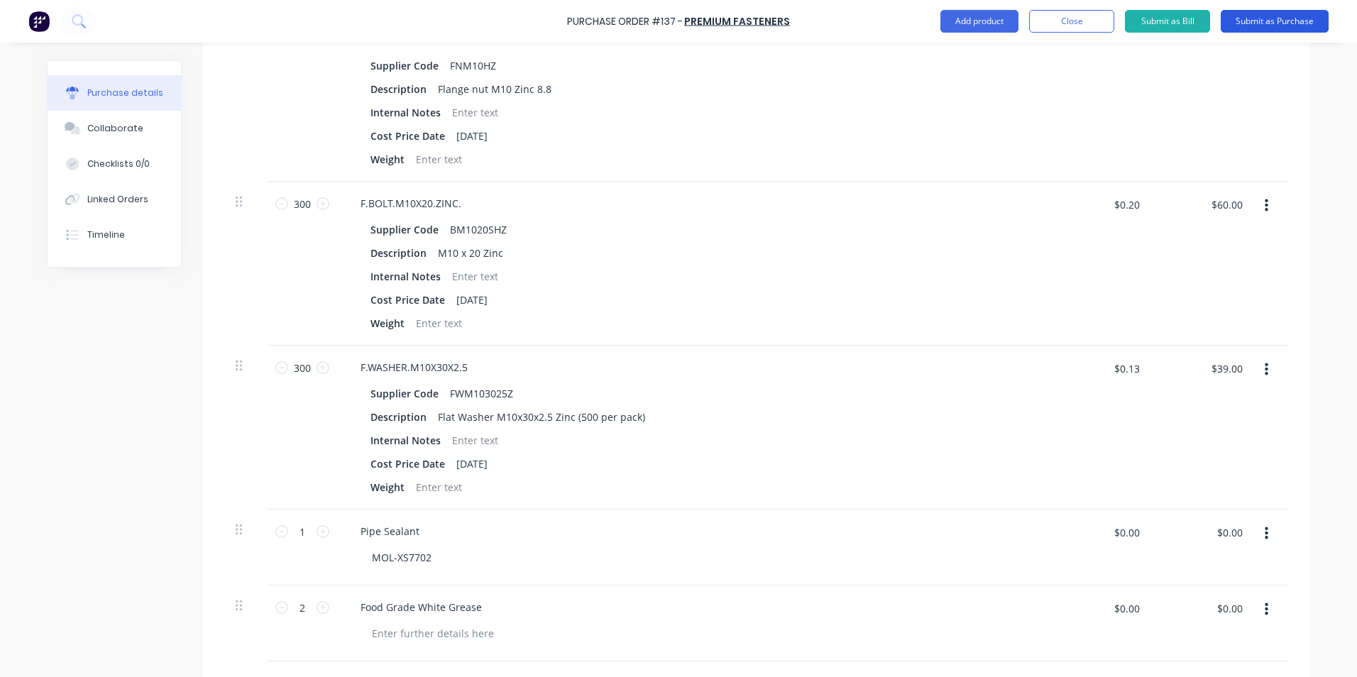
click at [1265, 19] on button "Submit as Purchase" at bounding box center [1275, 21] width 108 height 23
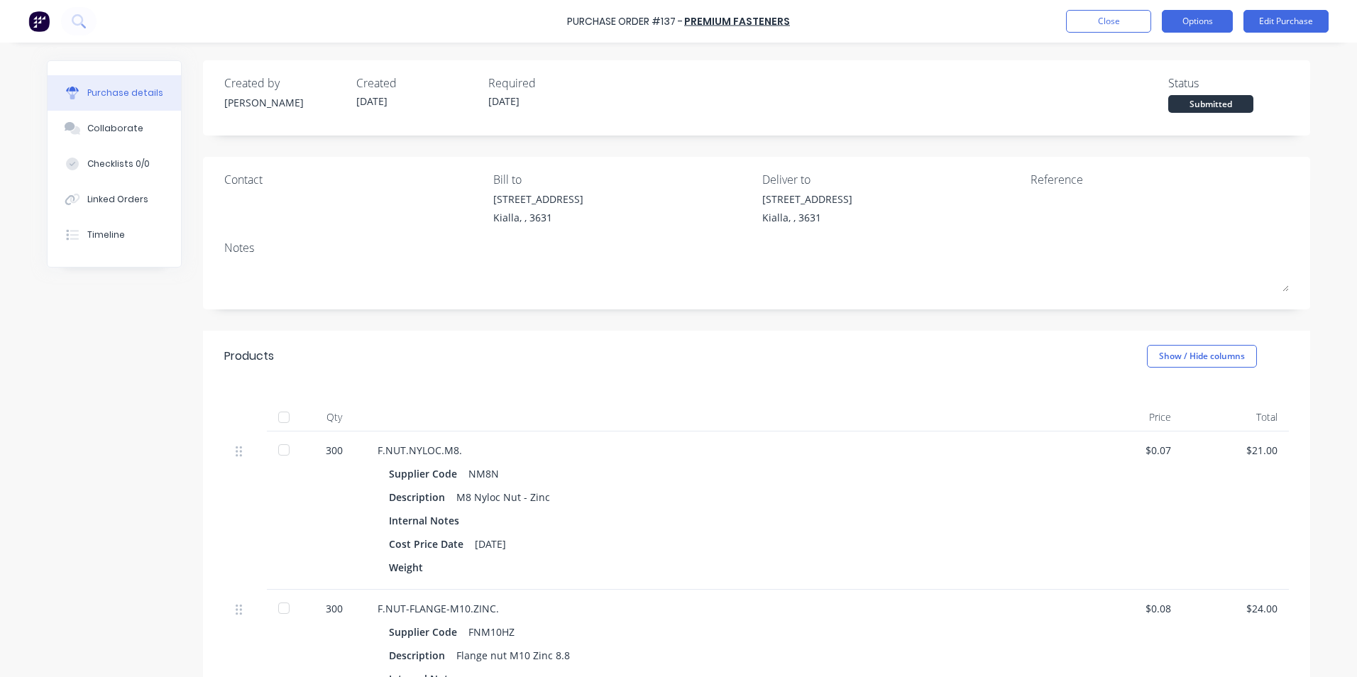
click at [1208, 19] on button "Options" at bounding box center [1197, 21] width 71 height 23
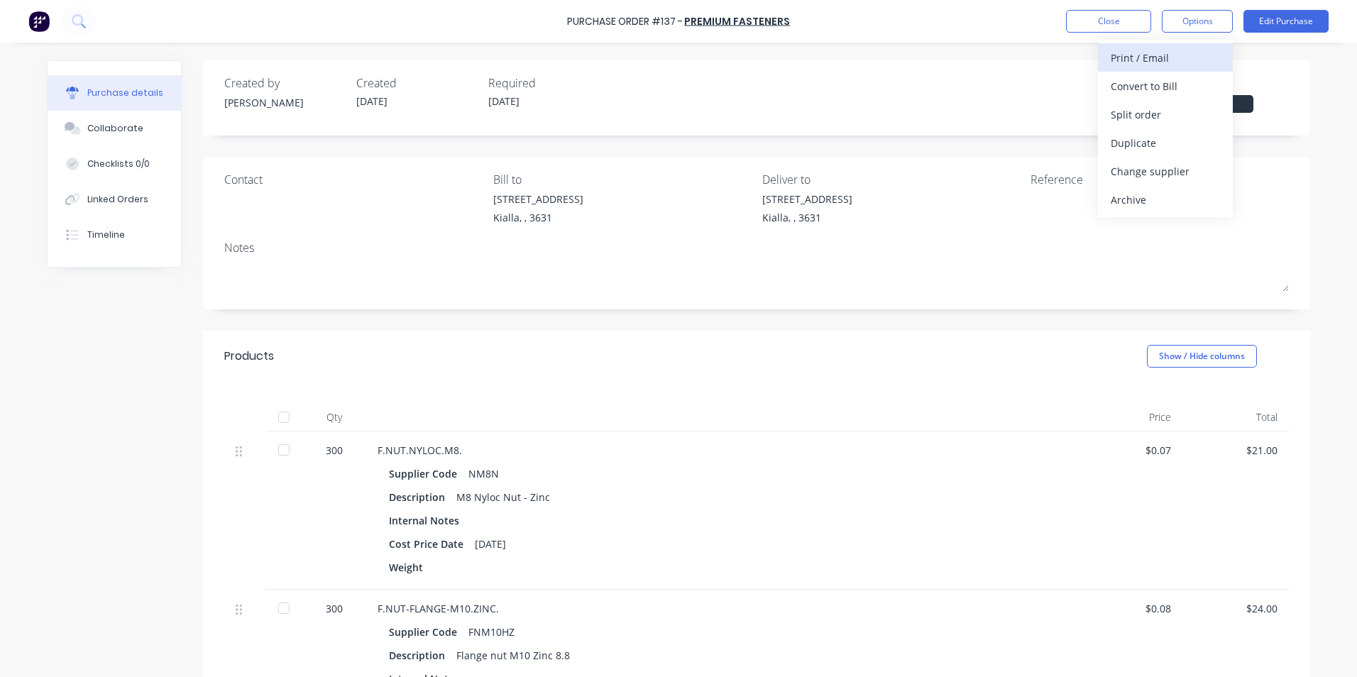
click at [1184, 60] on div "Print / Email" at bounding box center [1165, 58] width 109 height 21
click at [1176, 84] on div "With pricing" at bounding box center [1165, 86] width 109 height 21
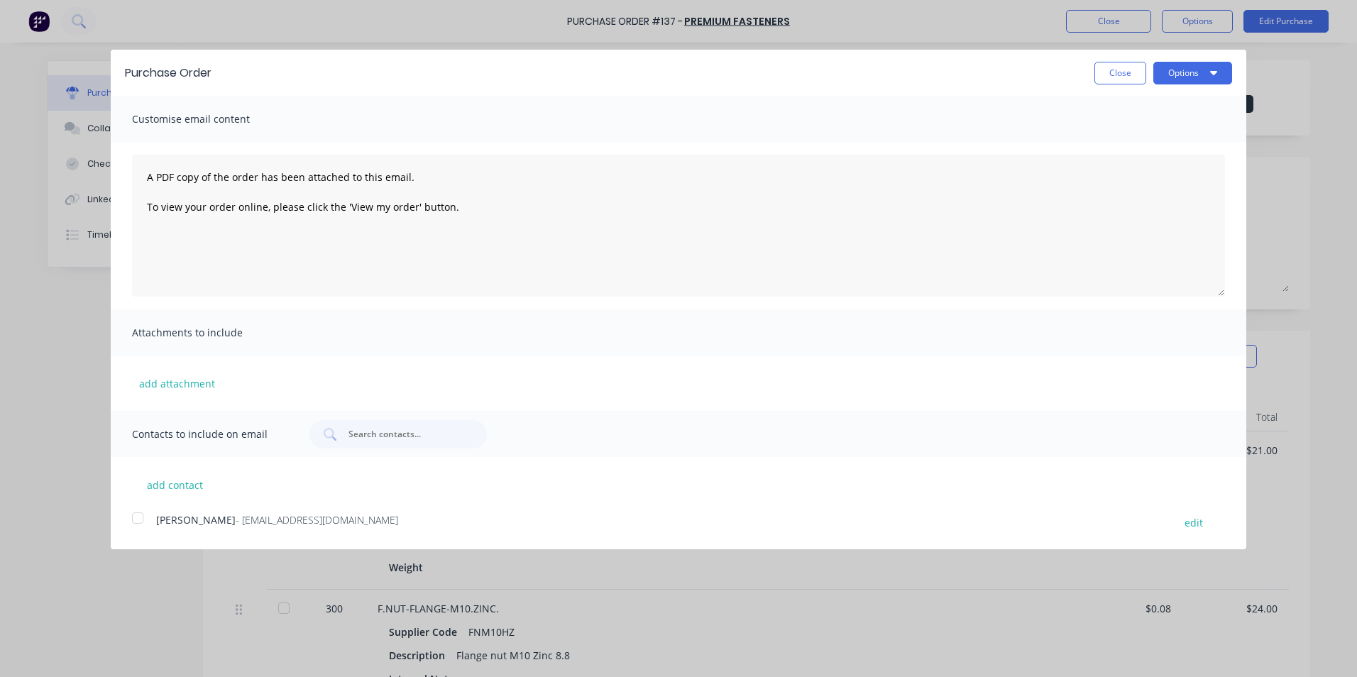
click at [138, 519] on div at bounding box center [137, 518] width 28 height 28
click at [1216, 67] on icon "button" at bounding box center [1213, 72] width 7 height 11
click at [1150, 140] on div "Email" at bounding box center [1164, 137] width 109 height 21
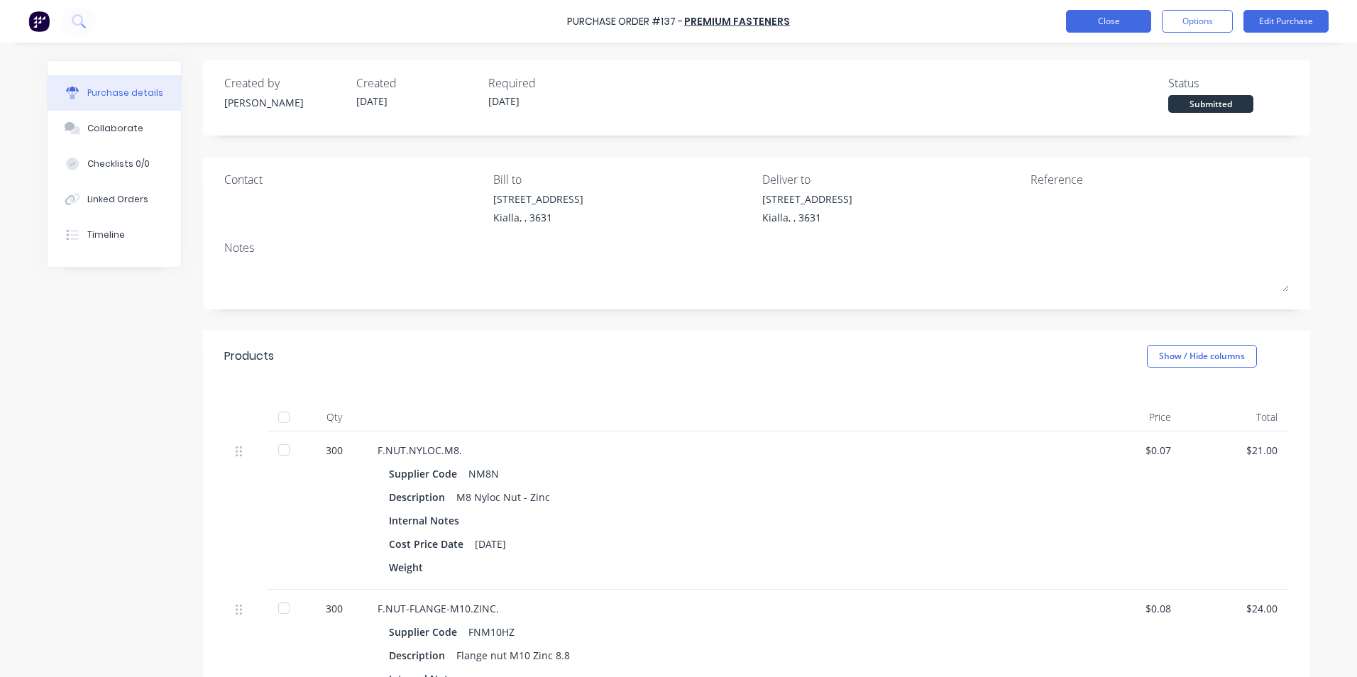
click at [1120, 23] on button "Close" at bounding box center [1108, 21] width 85 height 23
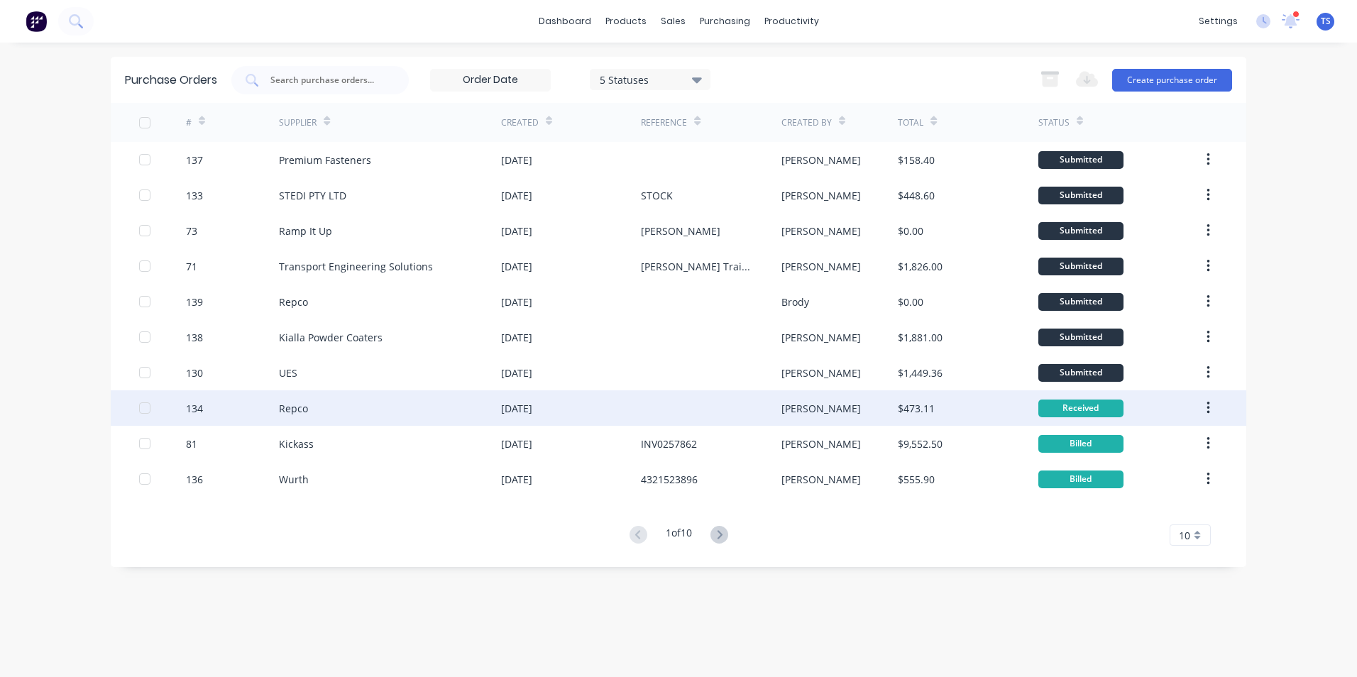
click at [497, 407] on div "Repco" at bounding box center [390, 407] width 222 height 35
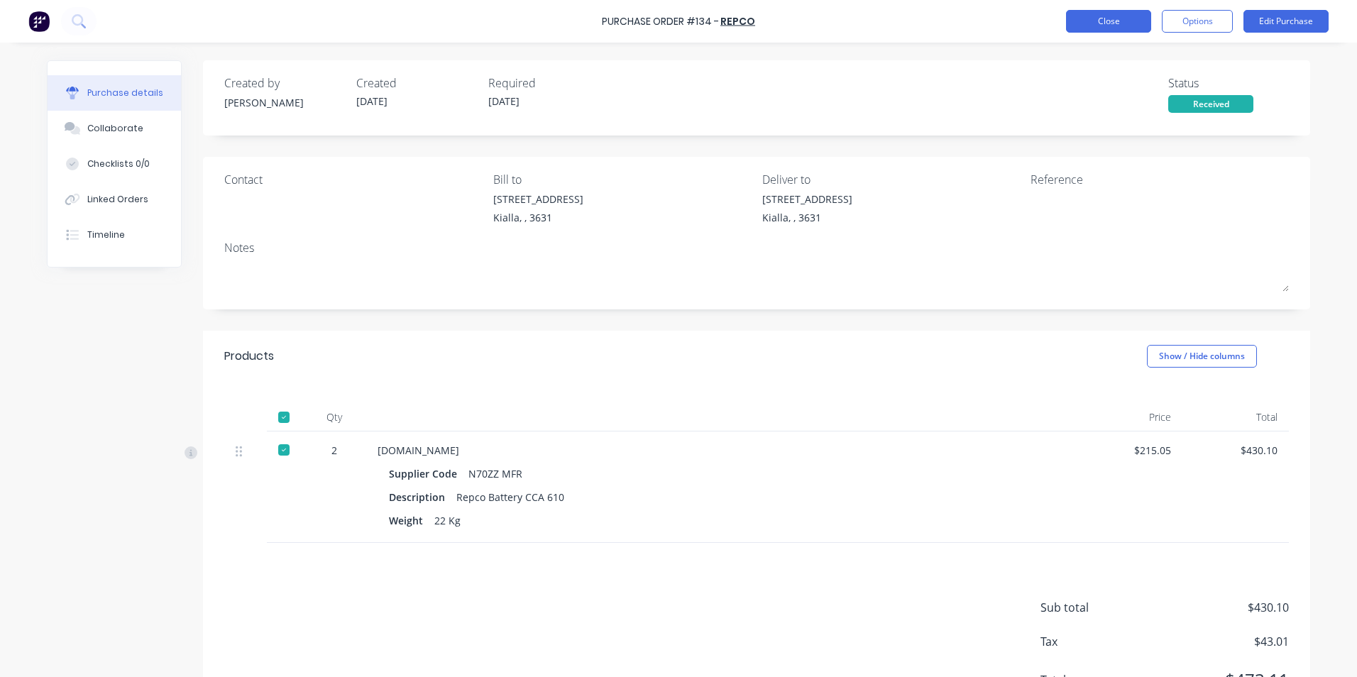
click at [1106, 20] on button "Close" at bounding box center [1108, 21] width 85 height 23
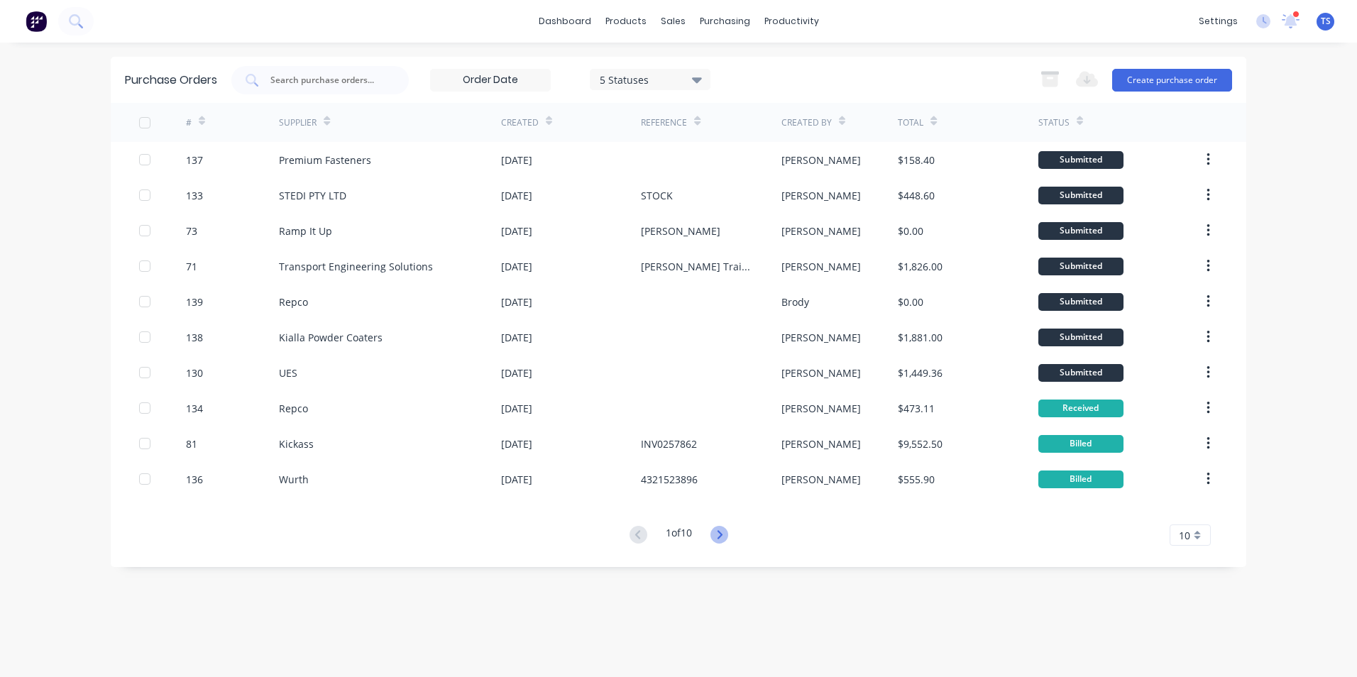
click at [722, 536] on icon at bounding box center [719, 534] width 5 height 9
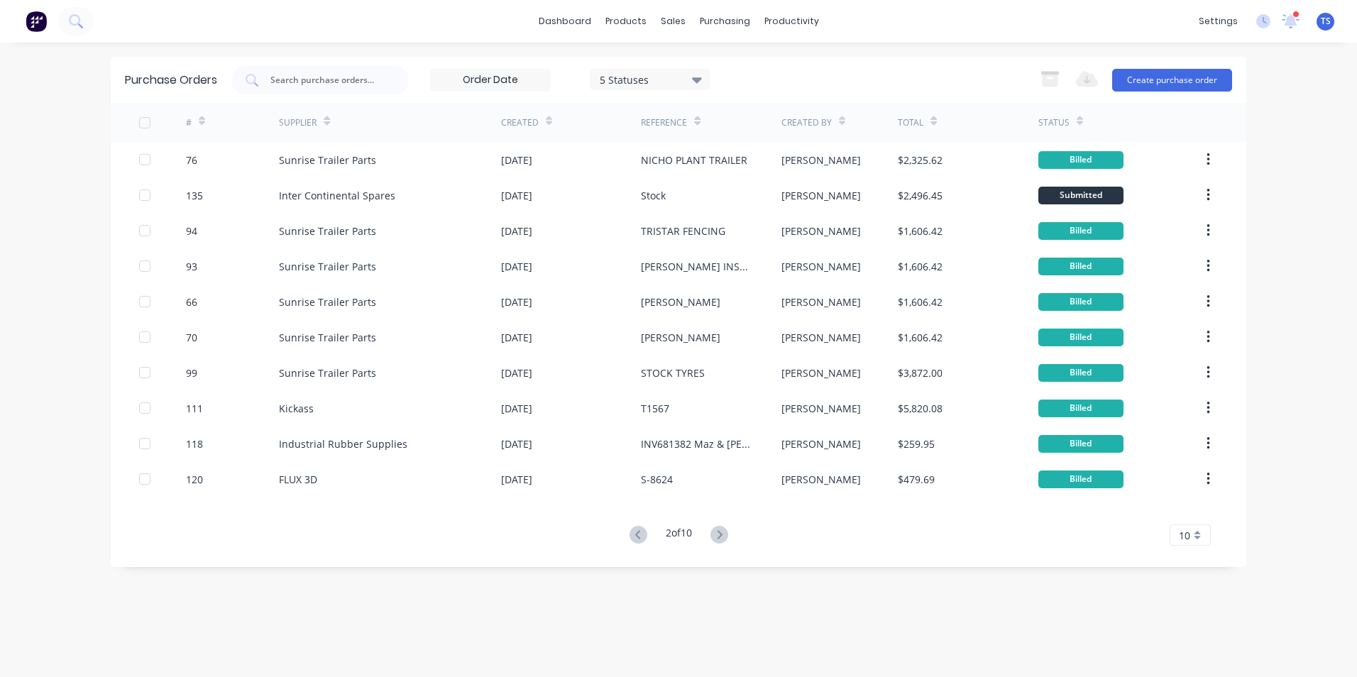
click at [722, 536] on icon at bounding box center [719, 534] width 5 height 9
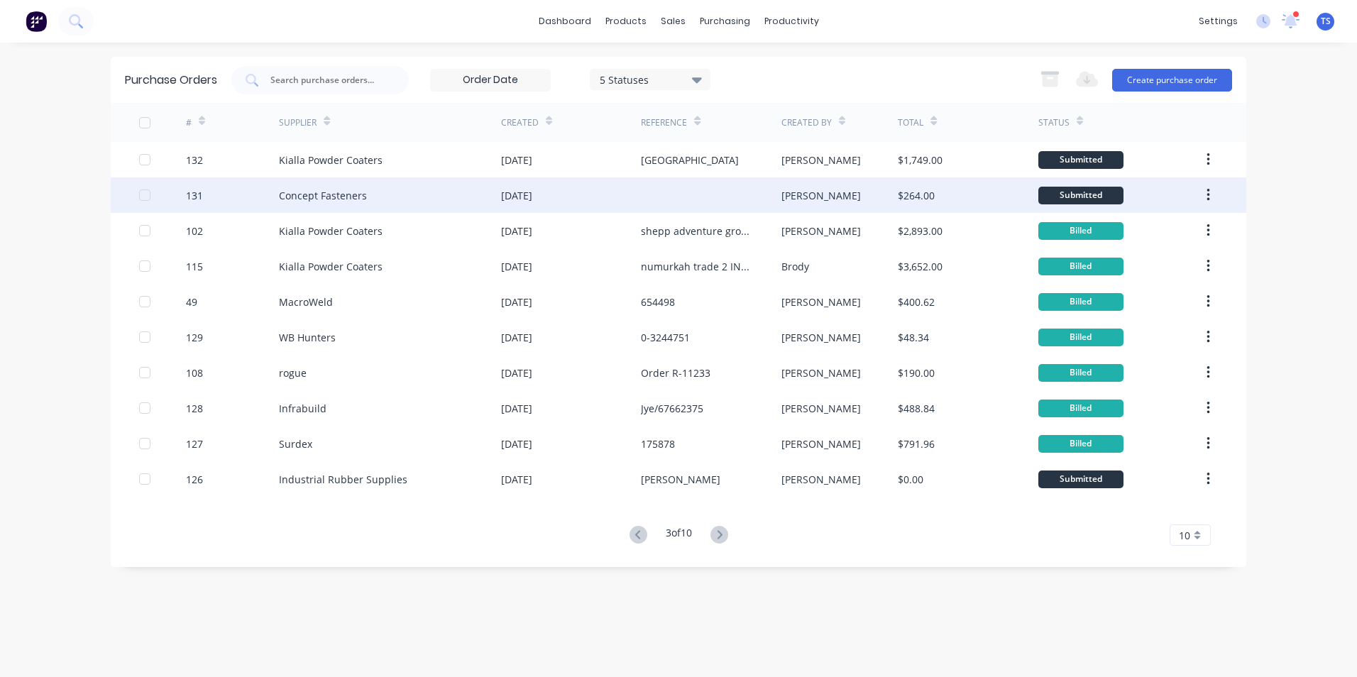
click at [341, 197] on div "Concept Fasteners" at bounding box center [323, 195] width 88 height 15
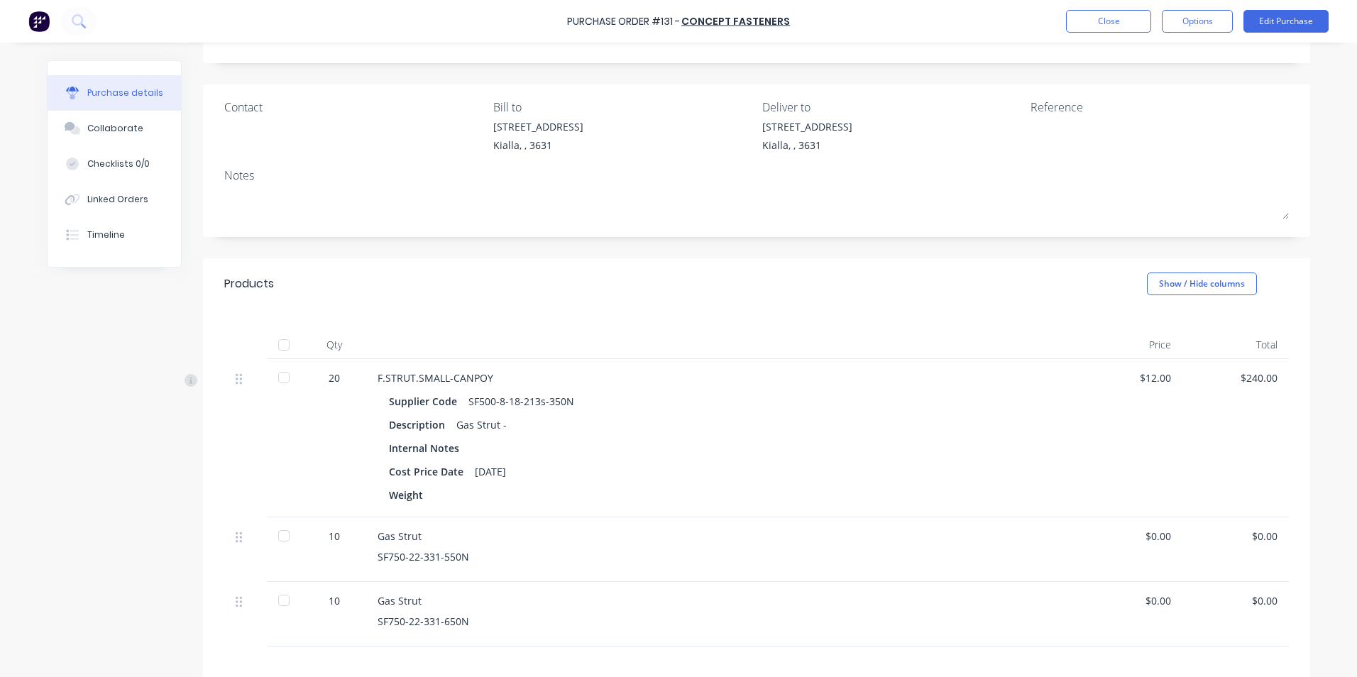
scroll to position [244, 0]
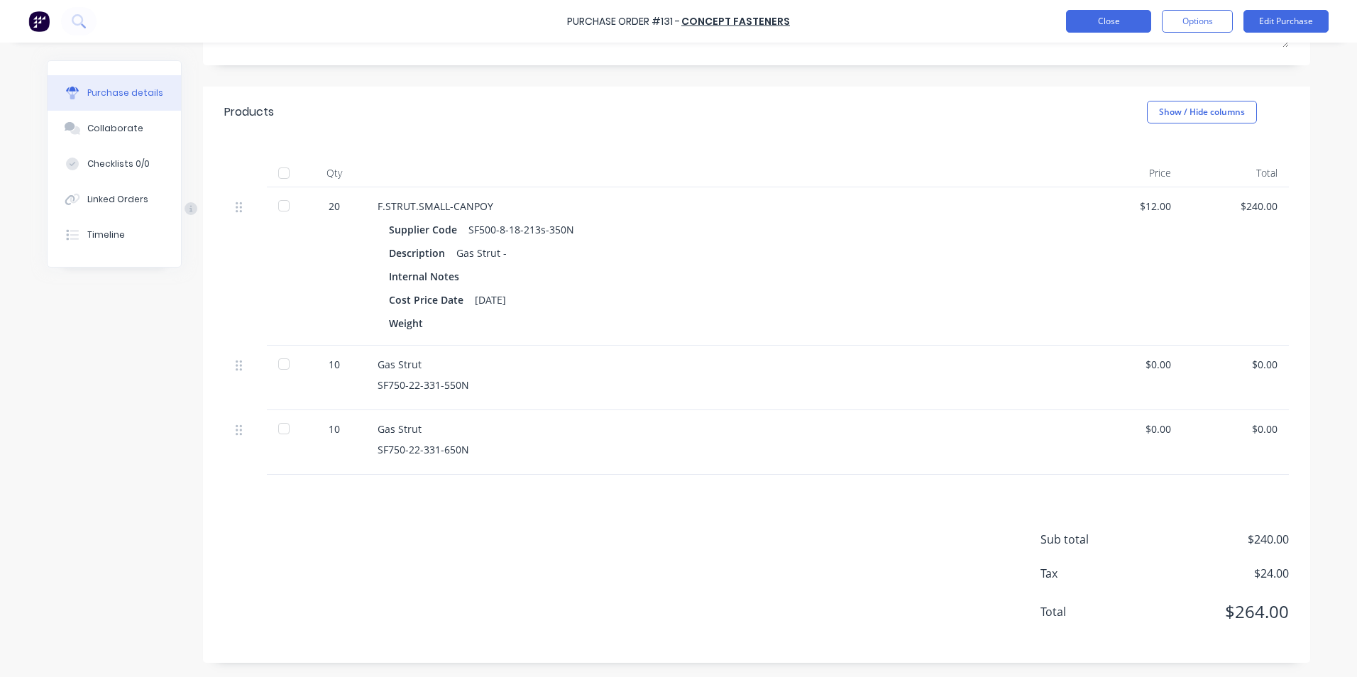
click at [1093, 24] on button "Close" at bounding box center [1108, 21] width 85 height 23
